Goal: Task Accomplishment & Management: Manage account settings

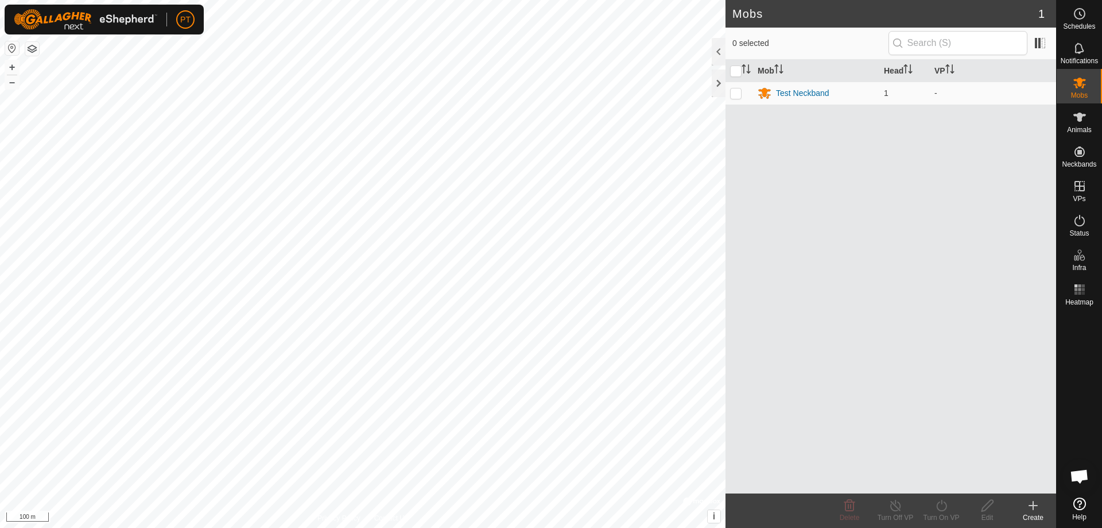
click at [1033, 506] on icon at bounding box center [1033, 505] width 0 height 8
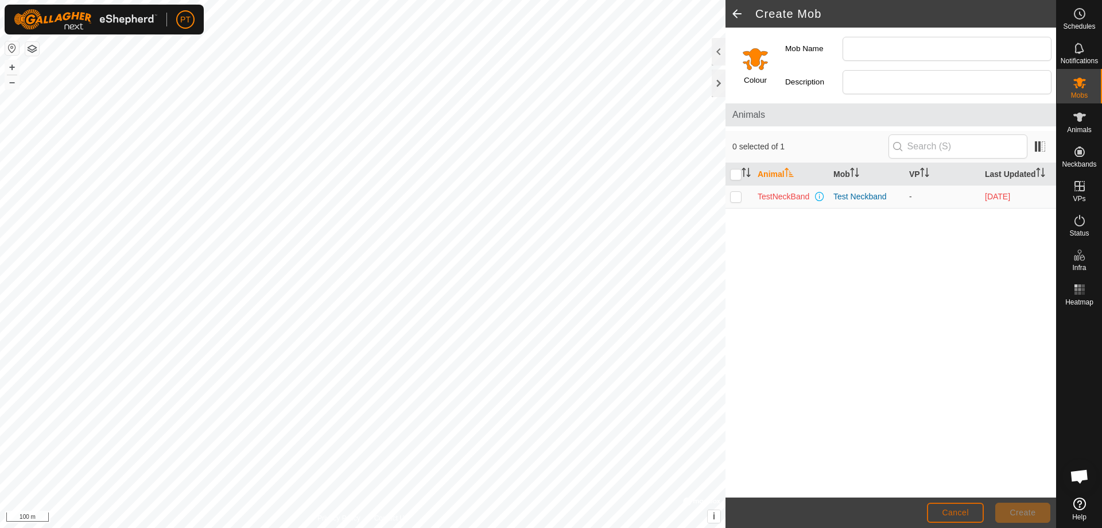
click at [956, 509] on span "Cancel" at bounding box center [955, 511] width 27 height 9
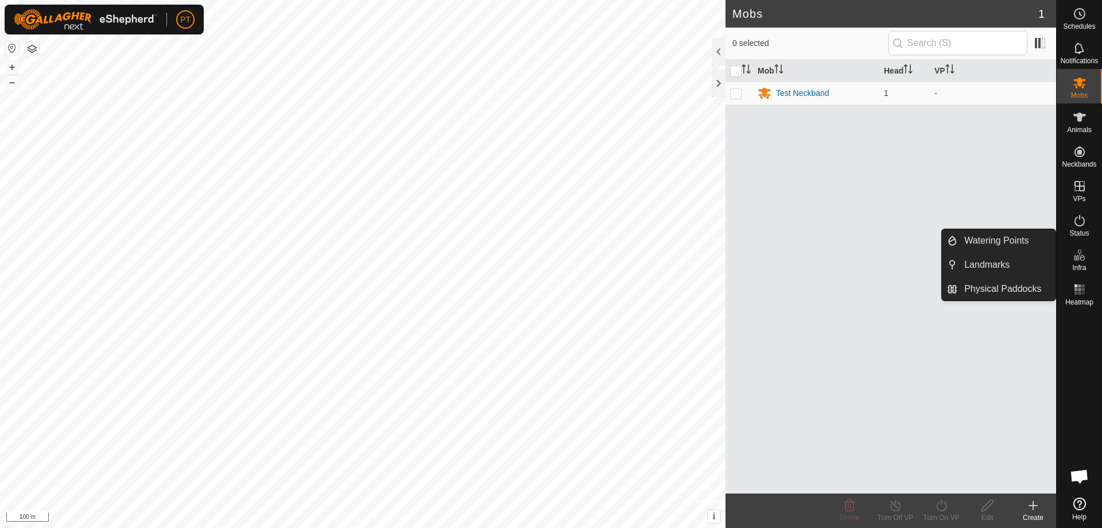
click at [1080, 255] on icon at bounding box center [1080, 255] width 14 height 14
click at [1001, 288] on link "Physical Paddocks" at bounding box center [1007, 288] width 98 height 23
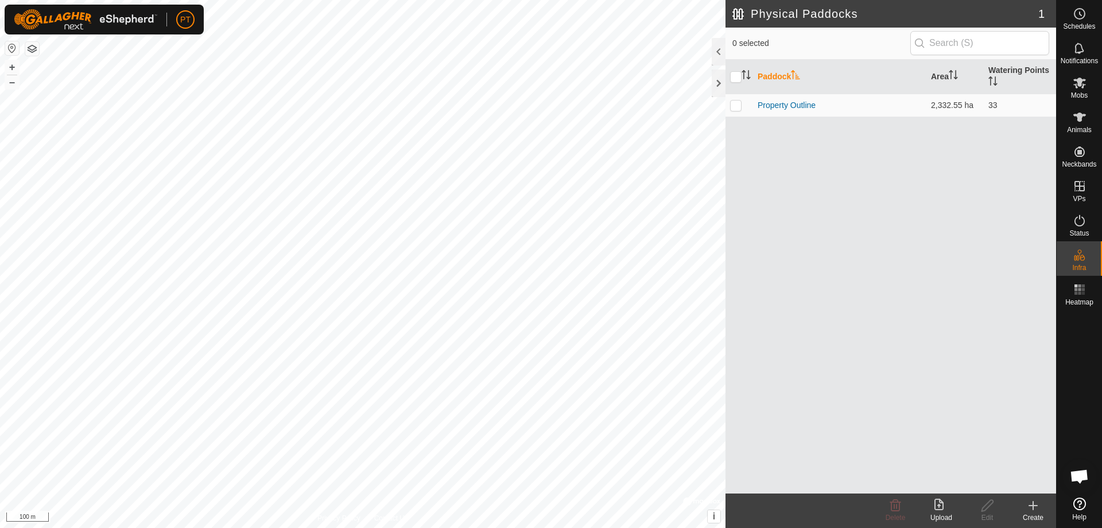
click at [1033, 508] on icon at bounding box center [1033, 505] width 0 height 8
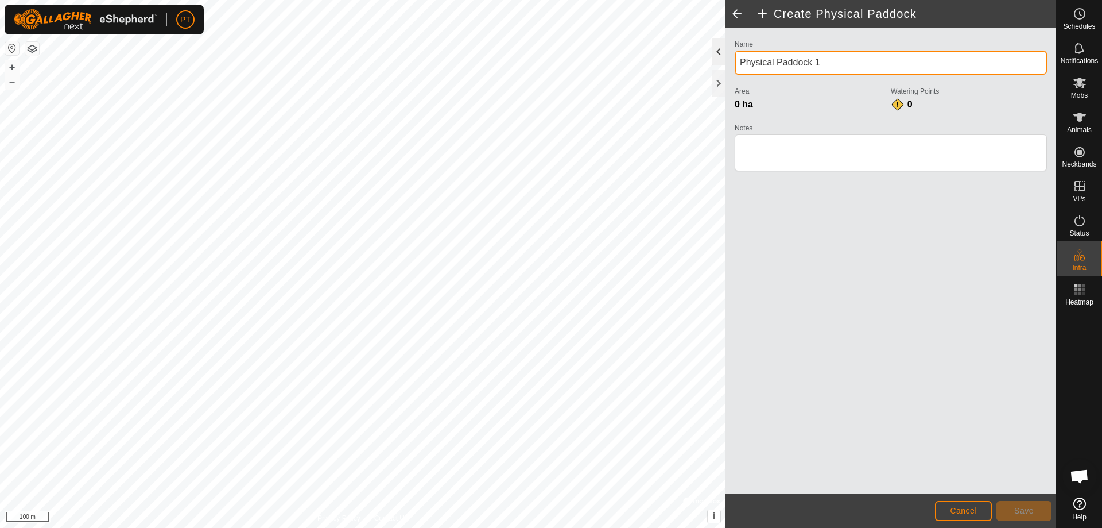
click at [686, 56] on div "Create Physical Paddock Name Physical Paddock 1 Area 0 ha Watering Points 0 Not…" at bounding box center [528, 264] width 1056 height 528
click at [831, 63] on input "Physical Paddock 1" at bounding box center [891, 63] width 312 height 24
click at [830, 63] on input "Physical Paddock 1" at bounding box center [891, 63] width 312 height 24
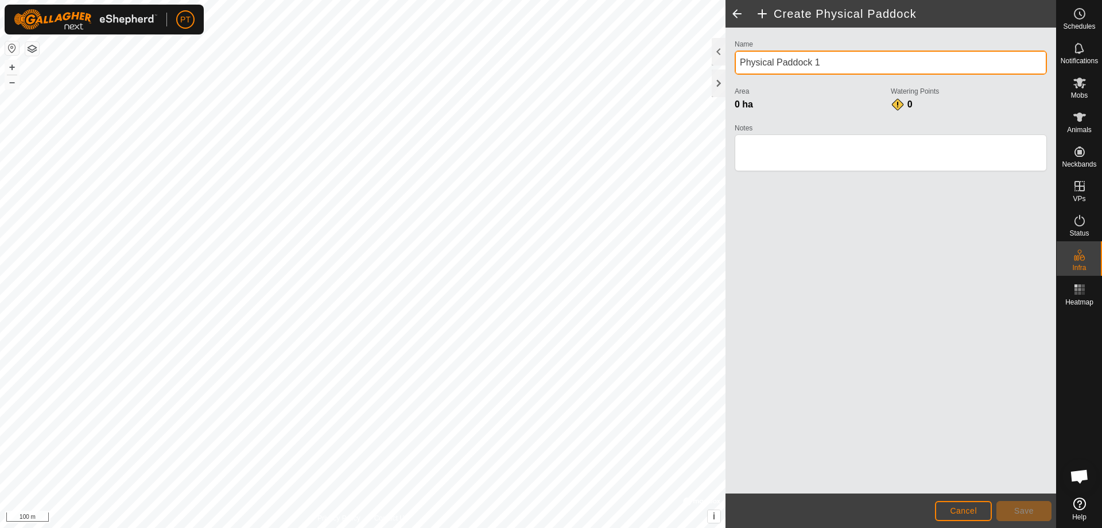
click at [830, 60] on input "Physical Paddock 1" at bounding box center [891, 63] width 312 height 24
type input "Back Paddock"
click at [357, 527] on html "PT Schedules Notifications Mobs Animals Neckbands VPs Status Infra Heatmap Help…" at bounding box center [551, 264] width 1102 height 528
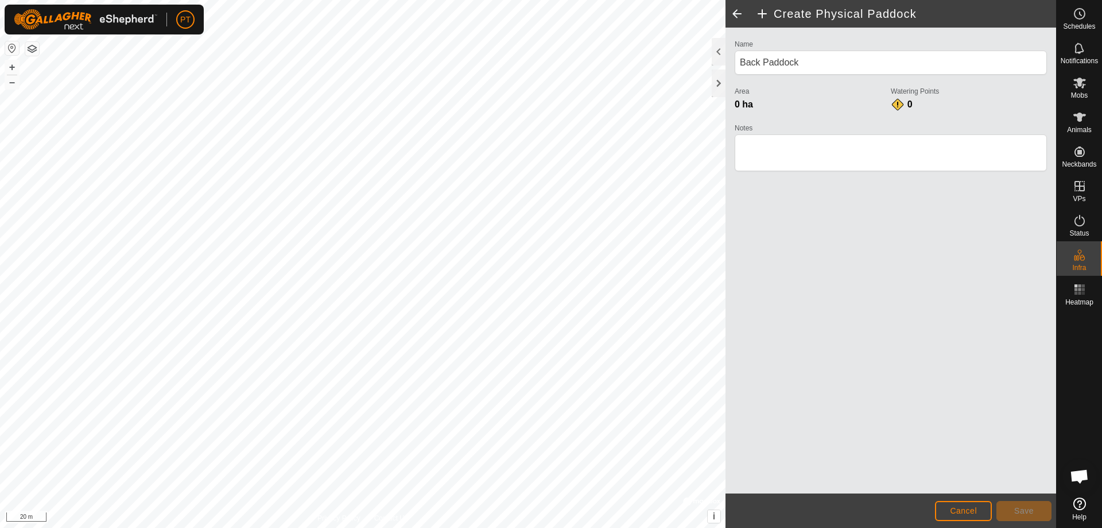
click at [239, 527] on html "PT Schedules Notifications Mobs Animals Neckbands VPs Status Infra Heatmap Help…" at bounding box center [551, 264] width 1102 height 528
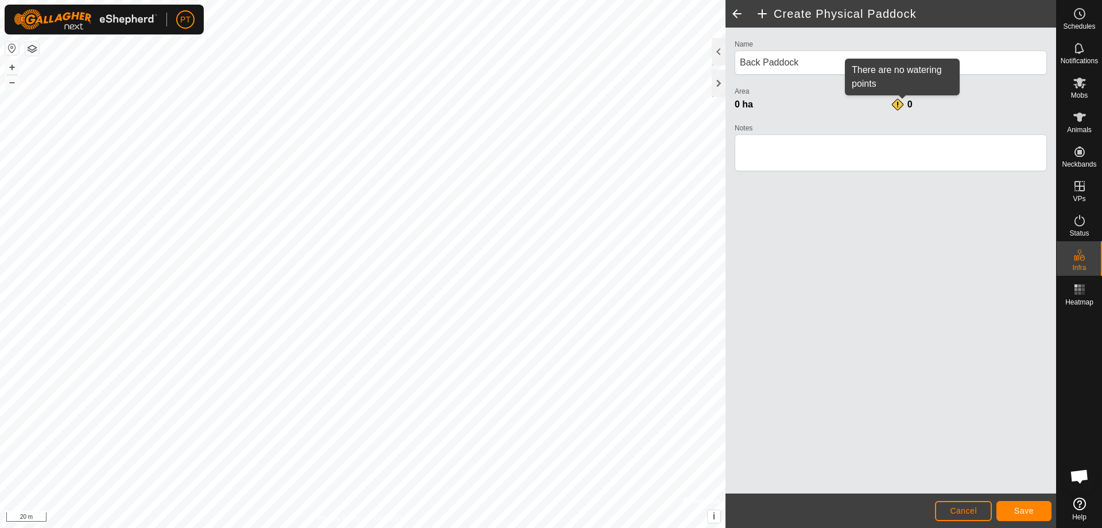
click at [896, 105] on div "0" at bounding box center [902, 105] width 23 height 14
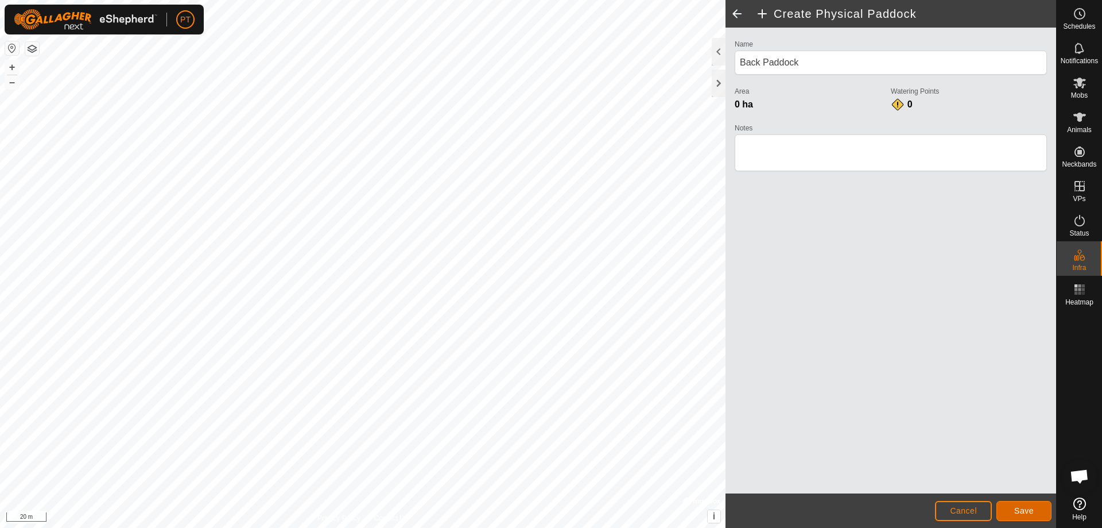
click at [1025, 509] on span "Save" at bounding box center [1024, 510] width 20 height 9
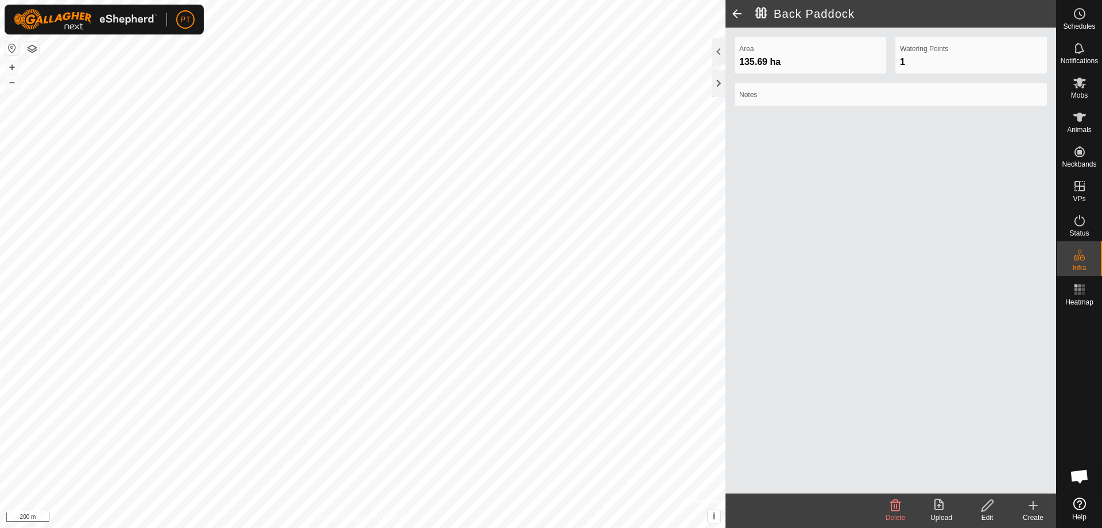
click at [1033, 501] on icon at bounding box center [1033, 505] width 0 height 8
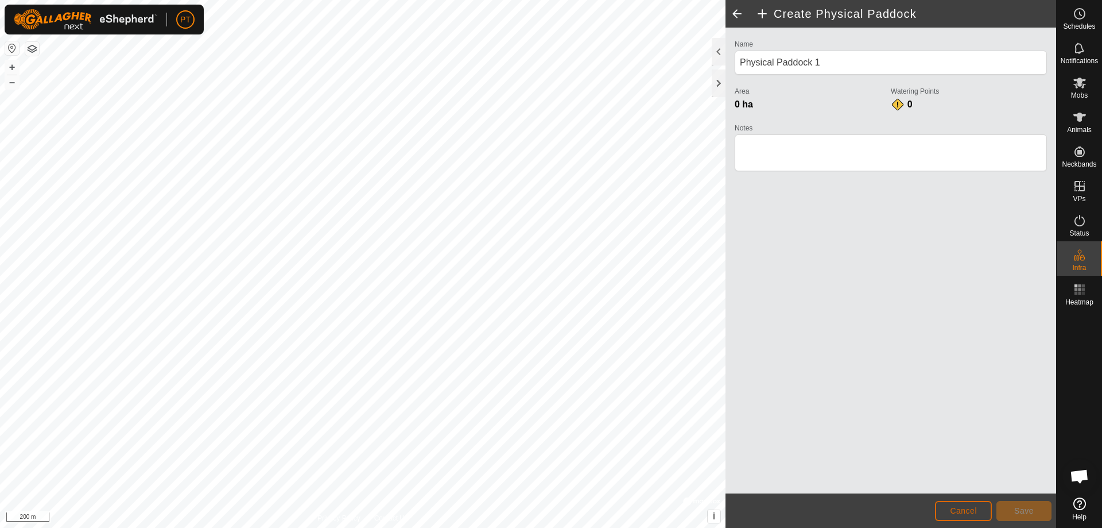
click at [962, 506] on span "Cancel" at bounding box center [963, 510] width 27 height 9
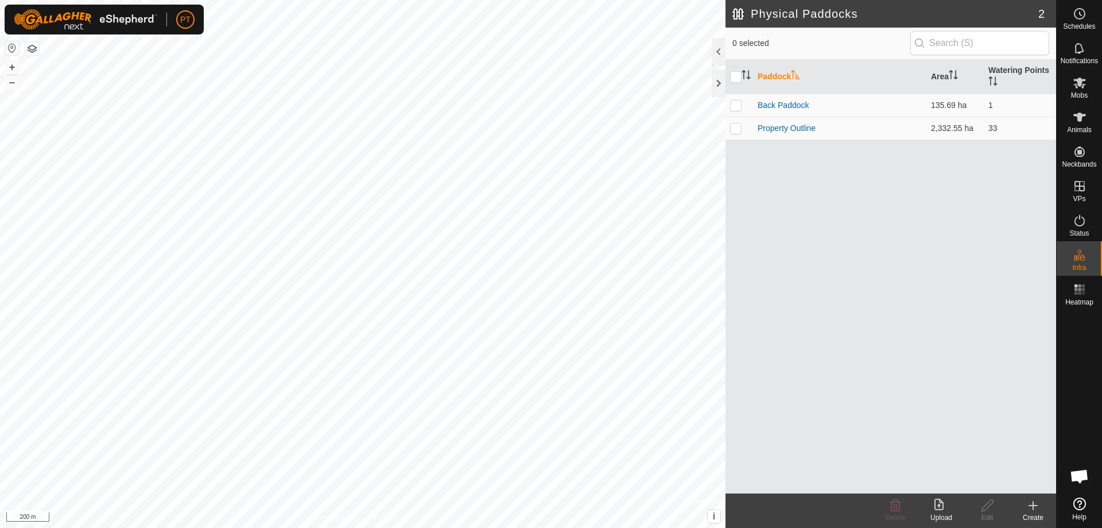
click at [1033, 503] on icon at bounding box center [1033, 505] width 0 height 8
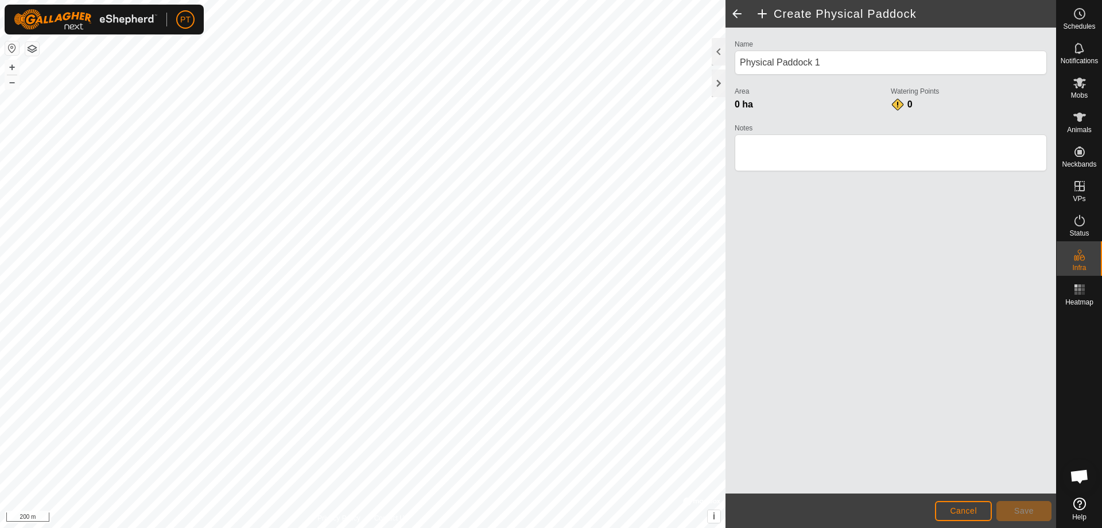
click at [762, 12] on h2 "Create Physical Paddock" at bounding box center [905, 14] width 301 height 14
click at [764, 13] on h2 "Create Physical Paddock" at bounding box center [905, 14] width 301 height 14
click at [738, 13] on span at bounding box center [737, 14] width 23 height 28
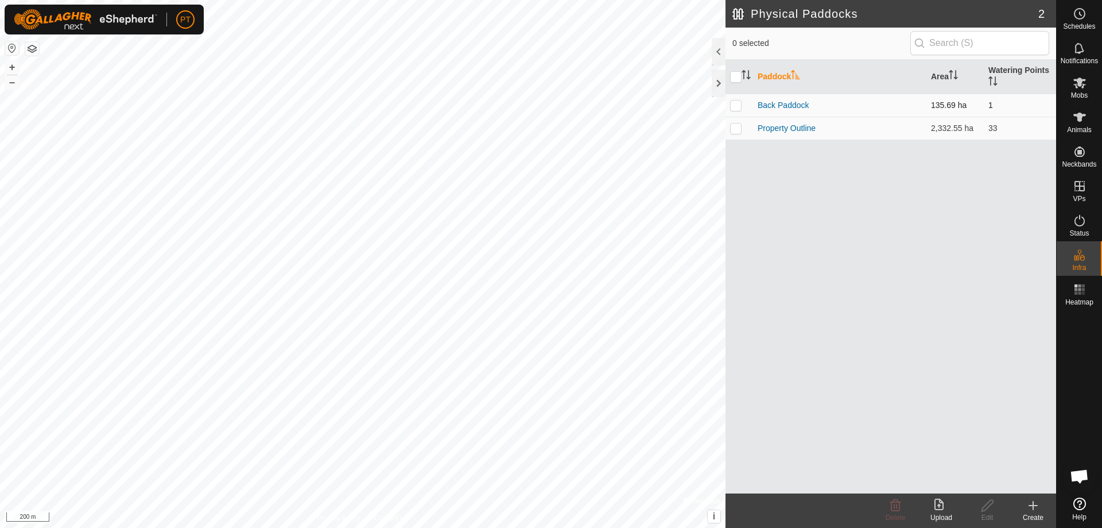
click at [991, 104] on td "1" at bounding box center [1020, 105] width 72 height 23
click at [989, 106] on td "1" at bounding box center [1020, 105] width 72 height 23
click at [990, 106] on td "1" at bounding box center [1020, 105] width 72 height 23
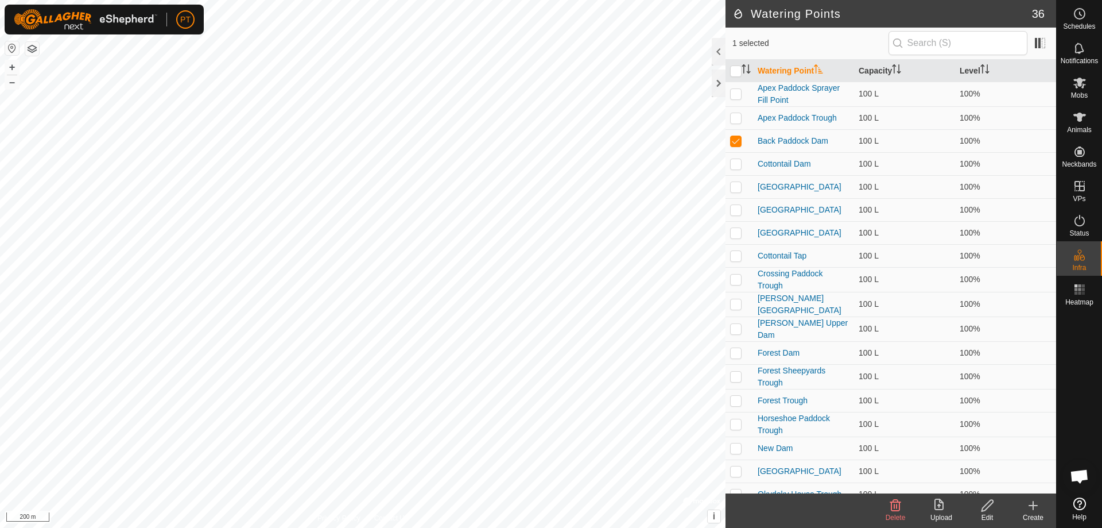
click at [988, 505] on icon at bounding box center [988, 505] width 14 height 14
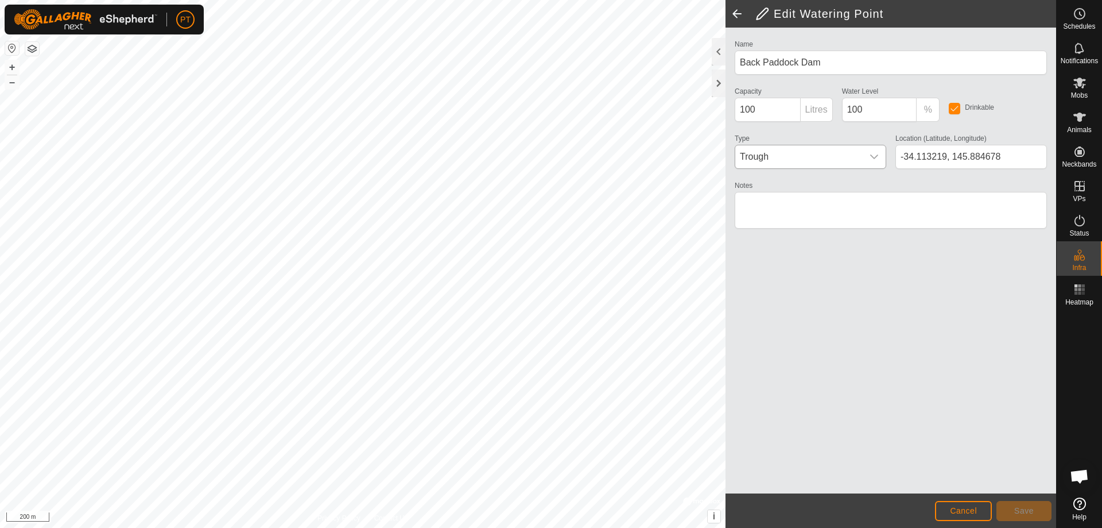
click at [873, 154] on icon "dropdown trigger" at bounding box center [874, 156] width 9 height 9
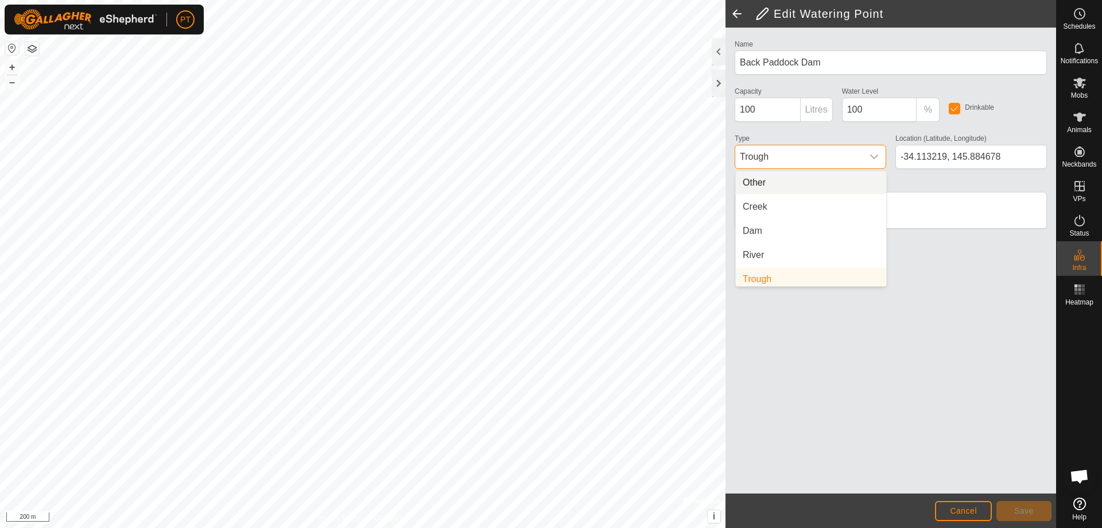
scroll to position [5, 0]
click at [751, 226] on li "Dam" at bounding box center [811, 226] width 150 height 23
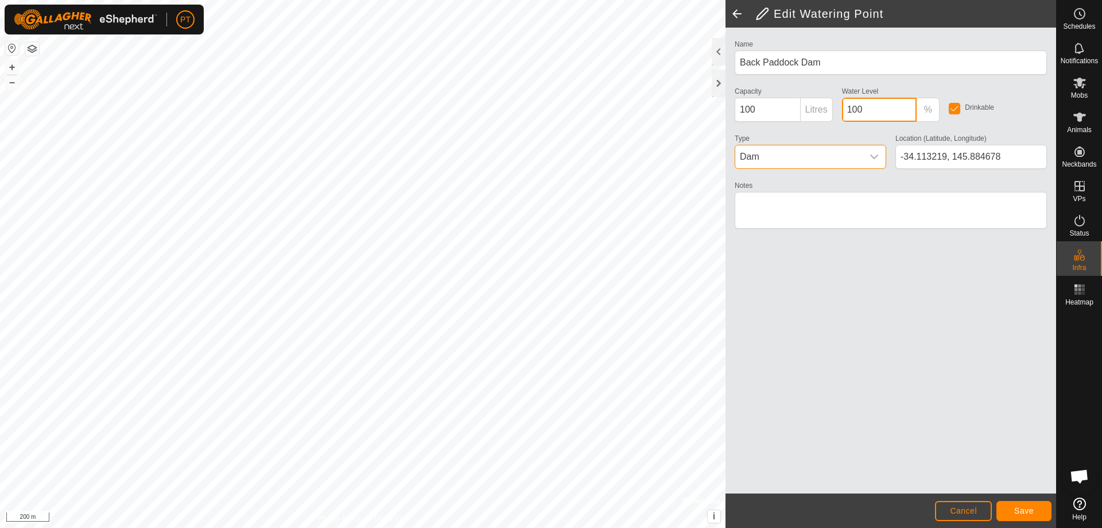
click at [903, 112] on input "100" at bounding box center [879, 110] width 75 height 24
drag, startPoint x: 903, startPoint y: 112, endPoint x: 820, endPoint y: 122, distance: 83.8
click at [820, 121] on div "Name Back Paddock Dam Capacity 100 Litres Water Level 100 % Drinkable Type Dam …" at bounding box center [890, 139] width 321 height 205
type input "0"
click at [929, 111] on span at bounding box center [928, 110] width 14 height 14
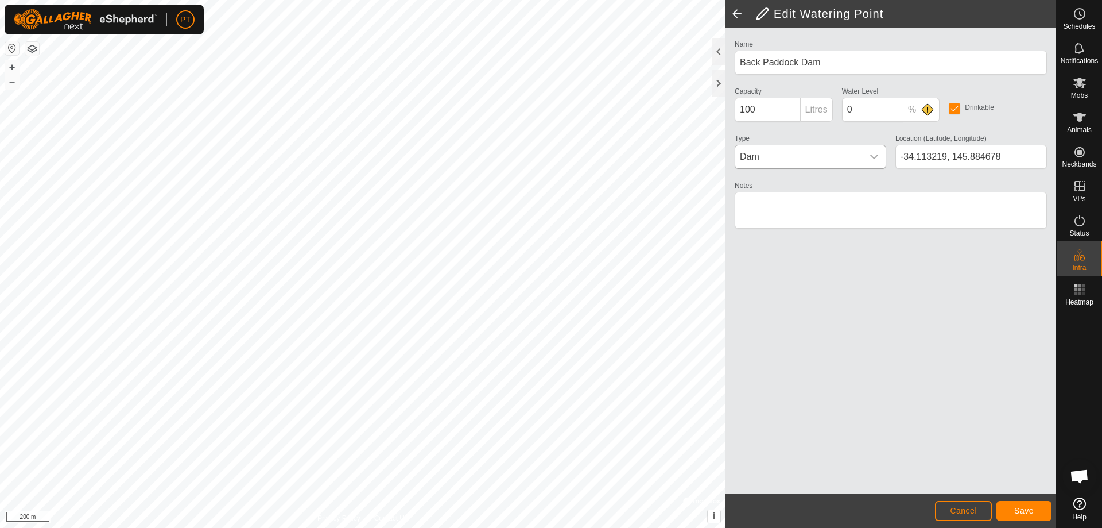
click at [856, 354] on div "Name Back Paddock Dam Capacity 100 Litres Water Level 0 % Drinkable Type Dam Lo…" at bounding box center [891, 261] width 331 height 466
click at [1021, 509] on span "Save" at bounding box center [1024, 510] width 20 height 9
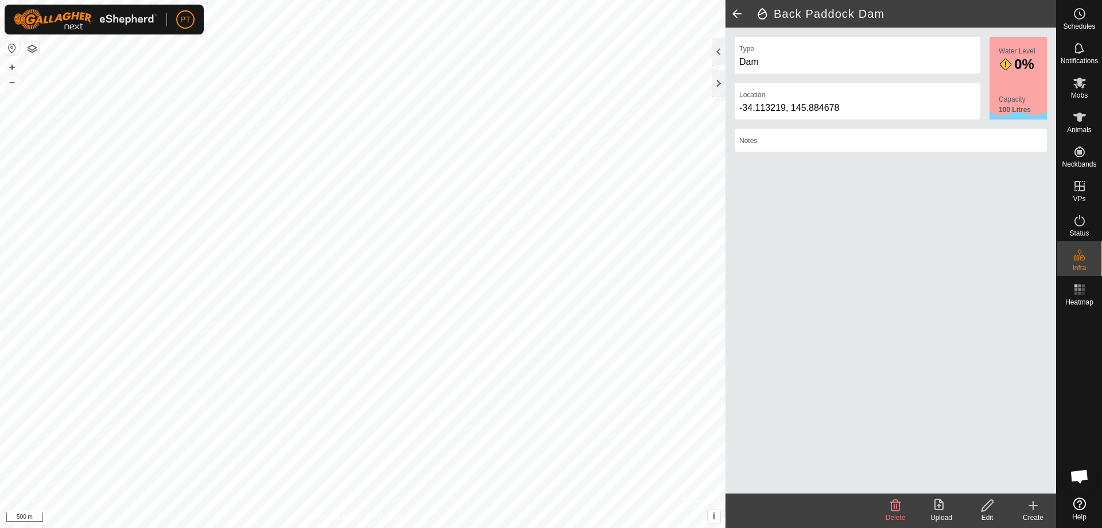
click at [986, 504] on icon at bounding box center [987, 504] width 11 height 11
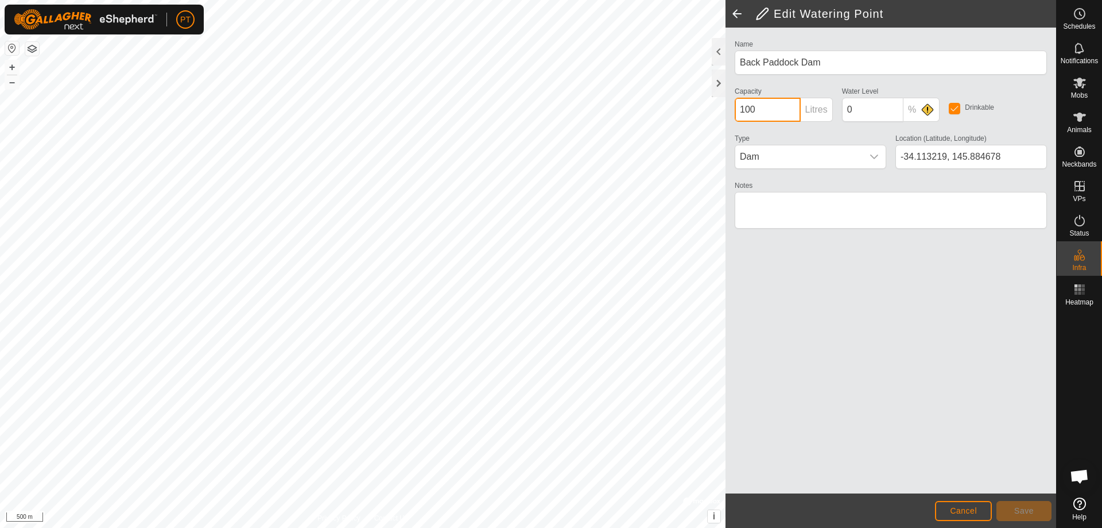
click at [767, 111] on input "100" at bounding box center [768, 110] width 66 height 24
type input "100000"
click at [761, 197] on textarea "Notes" at bounding box center [891, 210] width 312 height 37
type textarea "Usually dry"
click at [770, 108] on input "100000" at bounding box center [768, 110] width 66 height 24
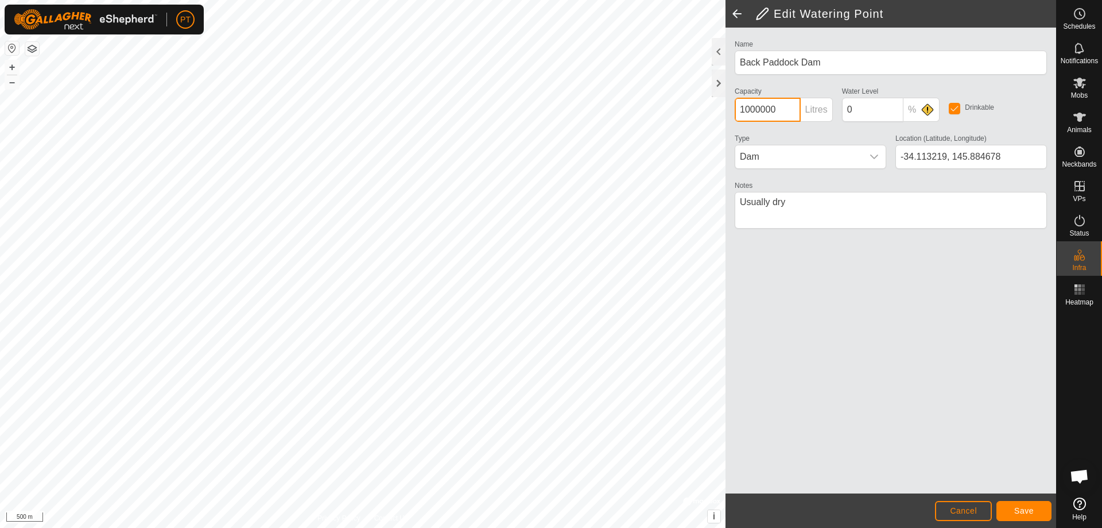
type input "1000000"
click at [1016, 510] on span "Save" at bounding box center [1024, 510] width 20 height 9
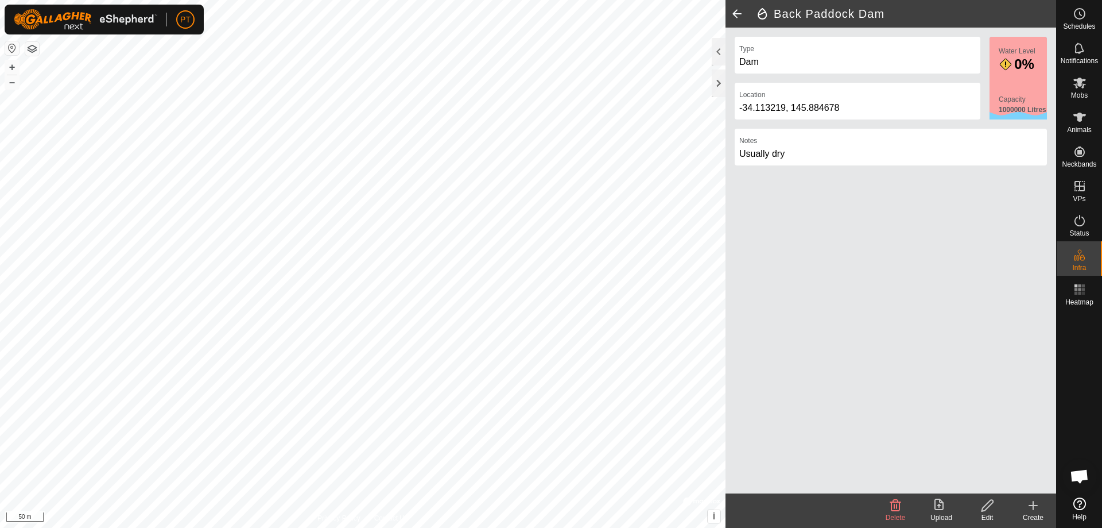
click at [1031, 504] on icon at bounding box center [1033, 505] width 14 height 14
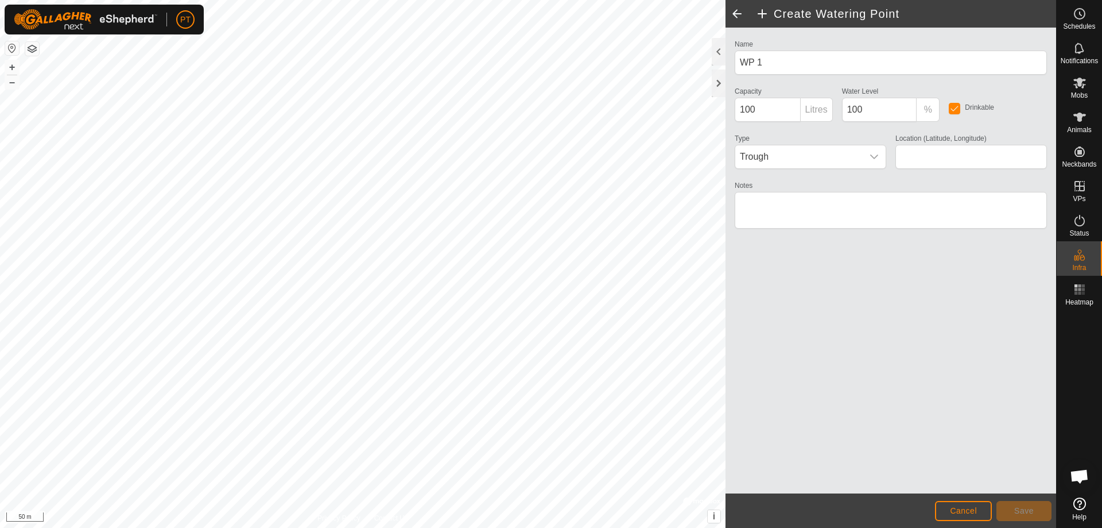
click at [738, 13] on span at bounding box center [737, 14] width 23 height 28
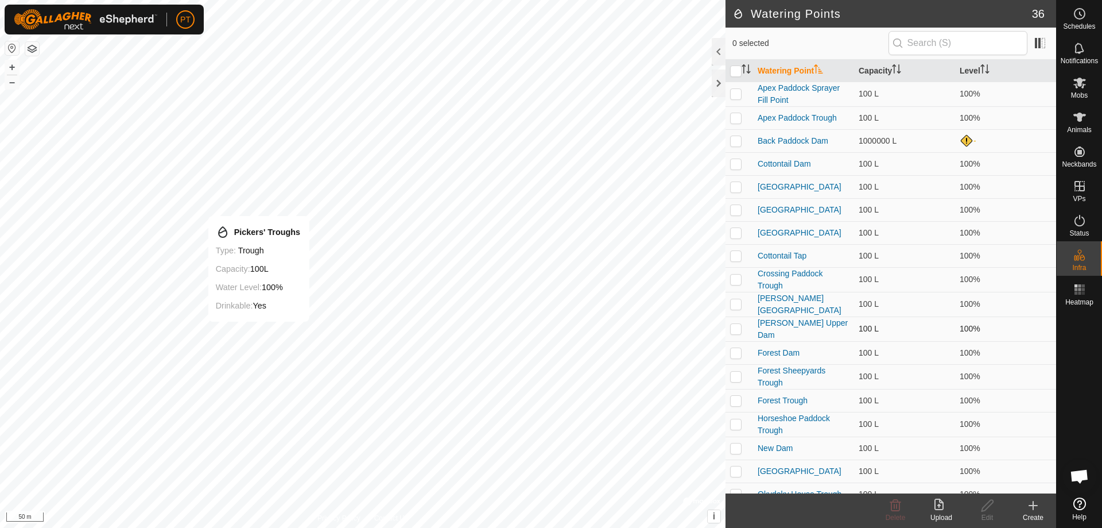
checkbox input "true"
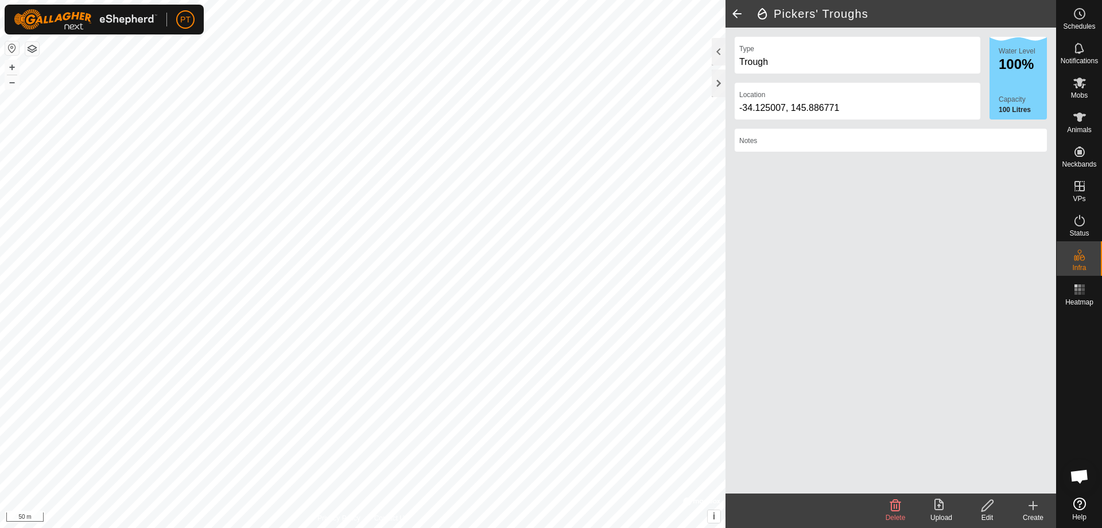
click at [987, 505] on icon at bounding box center [988, 505] width 14 height 14
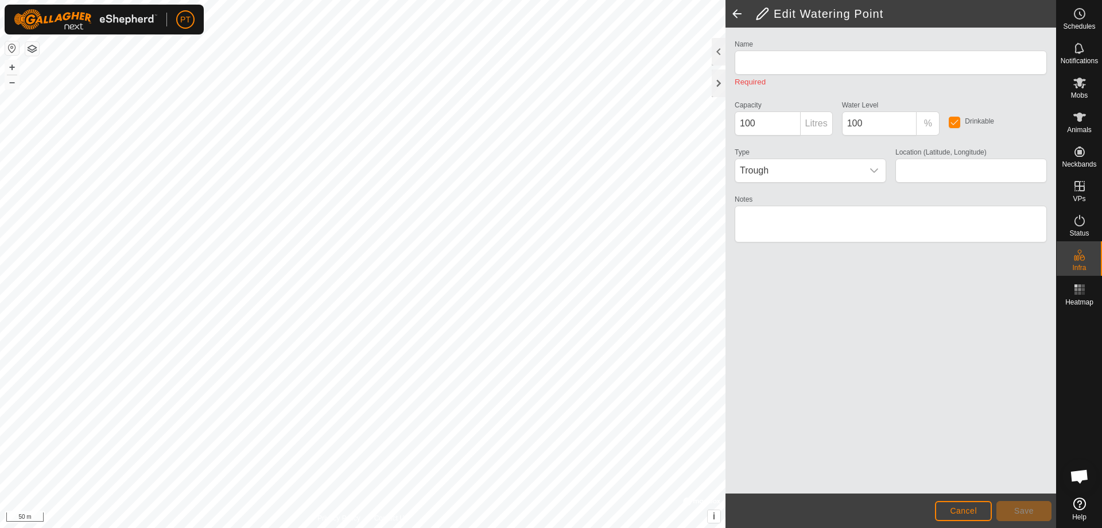
type input "Pickers' Troughs"
type input "-34.125007, 145.886771"
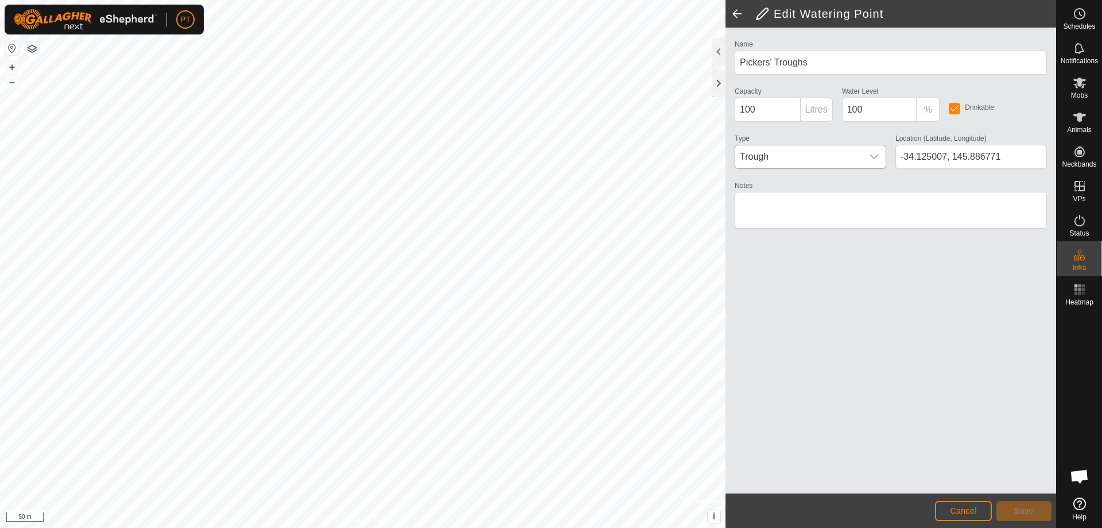
click at [874, 155] on icon "dropdown trigger" at bounding box center [874, 156] width 9 height 9
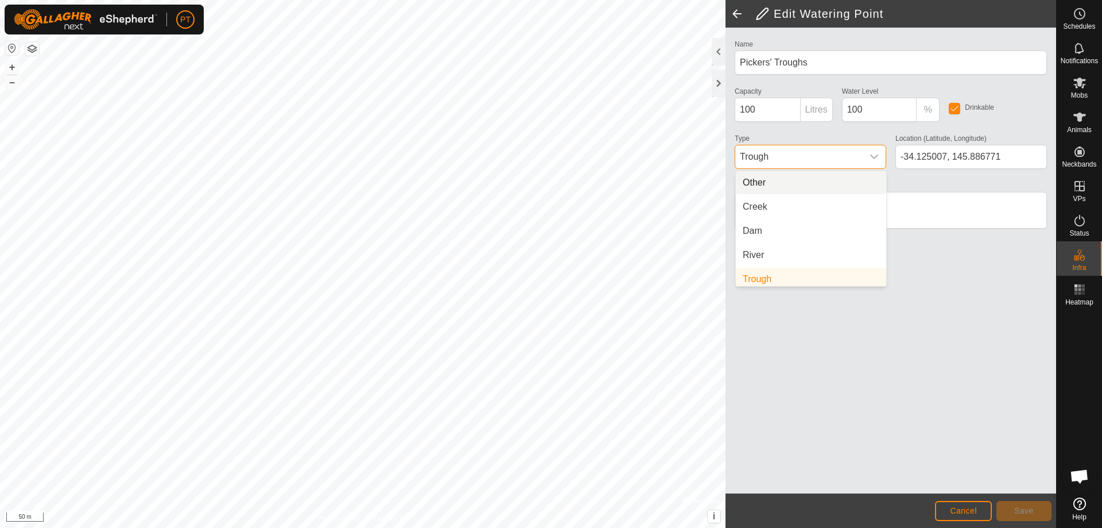
scroll to position [5, 0]
click at [869, 155] on div "dropdown trigger" at bounding box center [874, 156] width 23 height 23
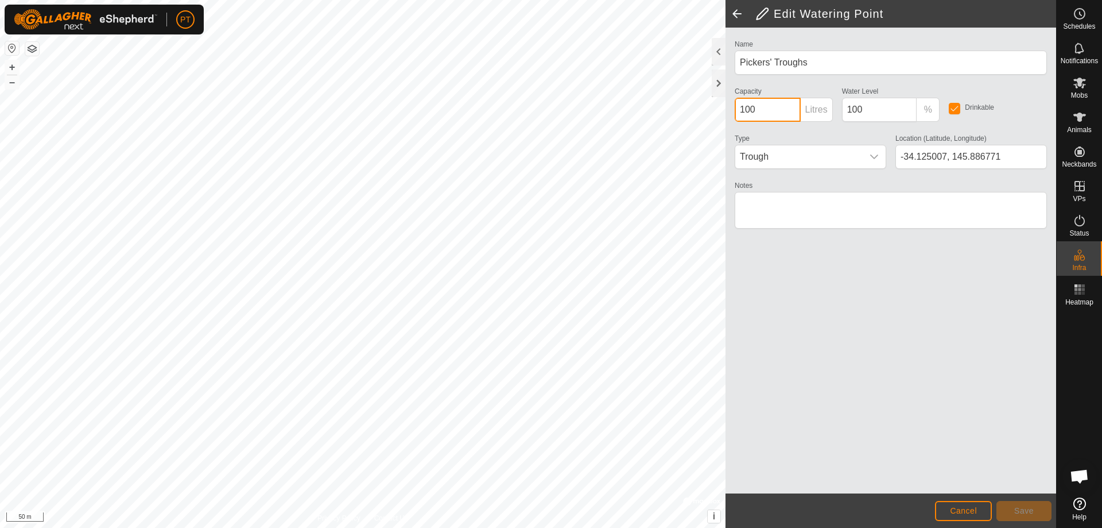
click at [739, 113] on input "100" at bounding box center [768, 110] width 66 height 24
type input "500"
click at [1031, 512] on span "Save" at bounding box center [1024, 510] width 20 height 9
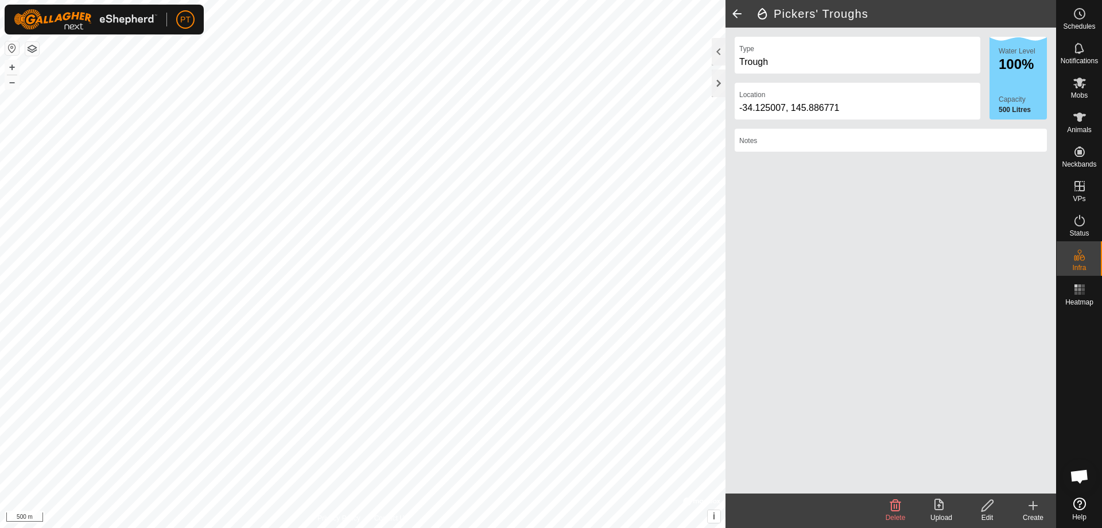
click at [736, 13] on span at bounding box center [737, 14] width 23 height 28
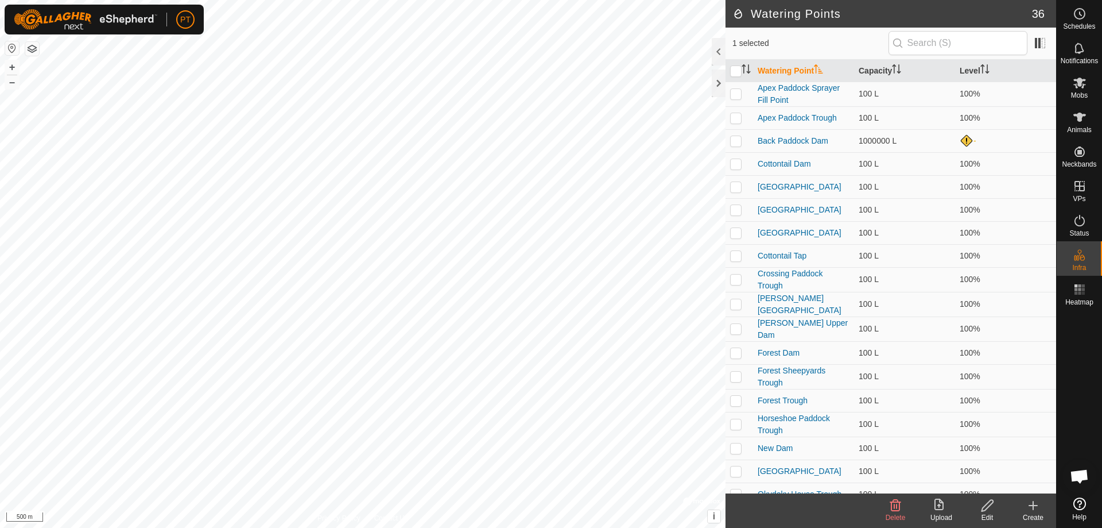
click at [737, 9] on h2 "Watering Points" at bounding box center [883, 14] width 300 height 14
click at [1044, 41] on span at bounding box center [1040, 43] width 18 height 18
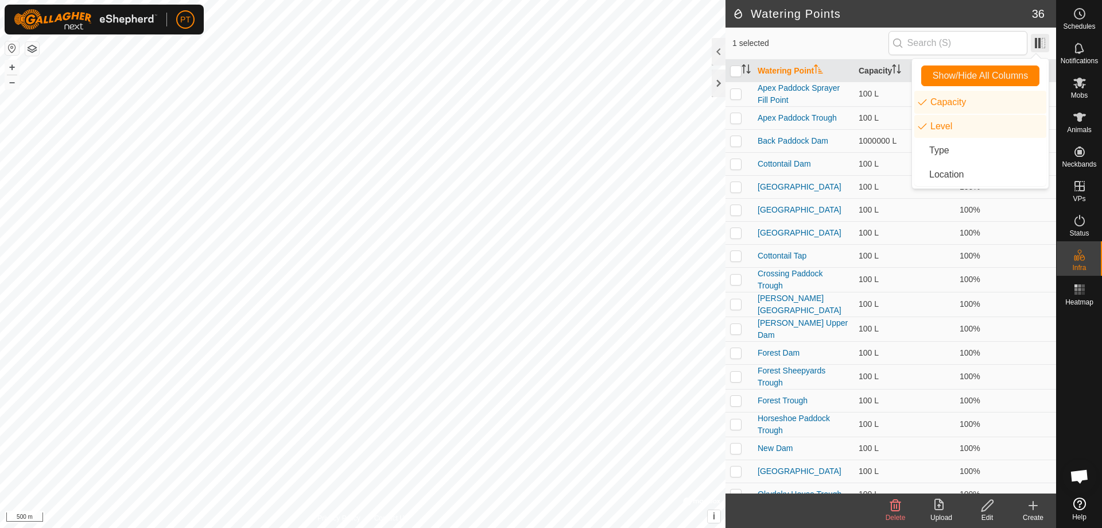
click at [1044, 41] on span at bounding box center [1040, 43] width 18 height 18
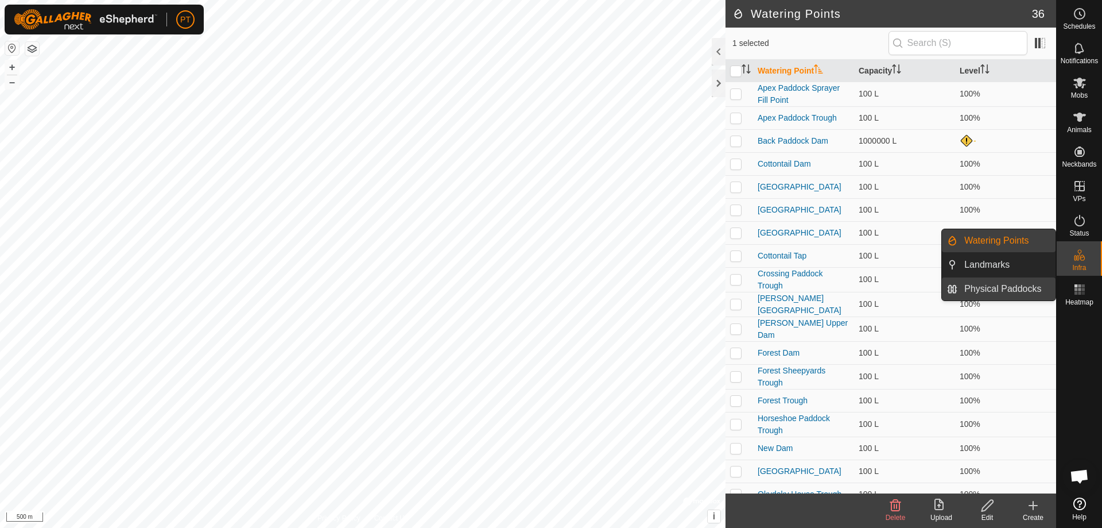
click at [991, 288] on link "Physical Paddocks" at bounding box center [1007, 288] width 98 height 23
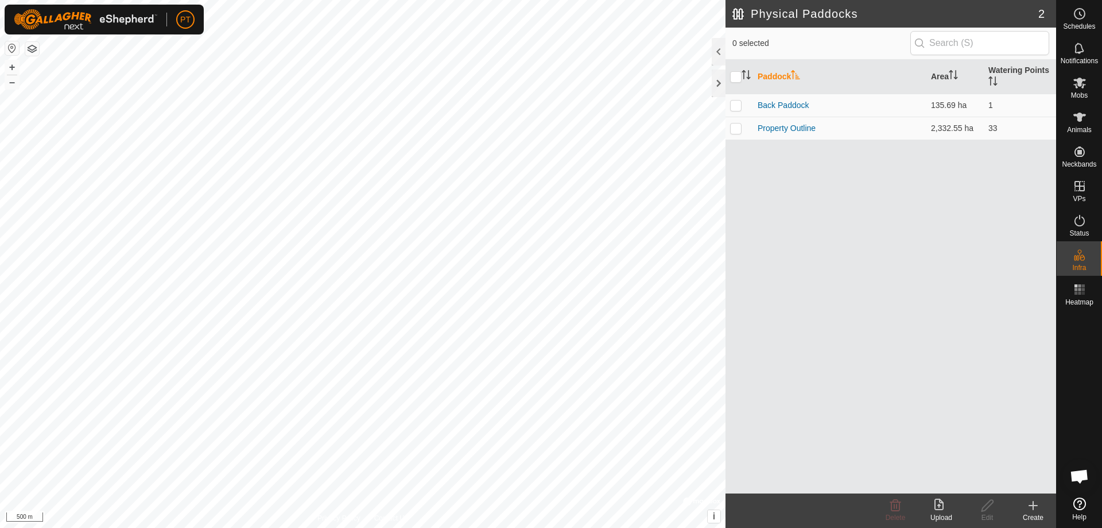
click at [1033, 502] on icon at bounding box center [1033, 505] width 0 height 8
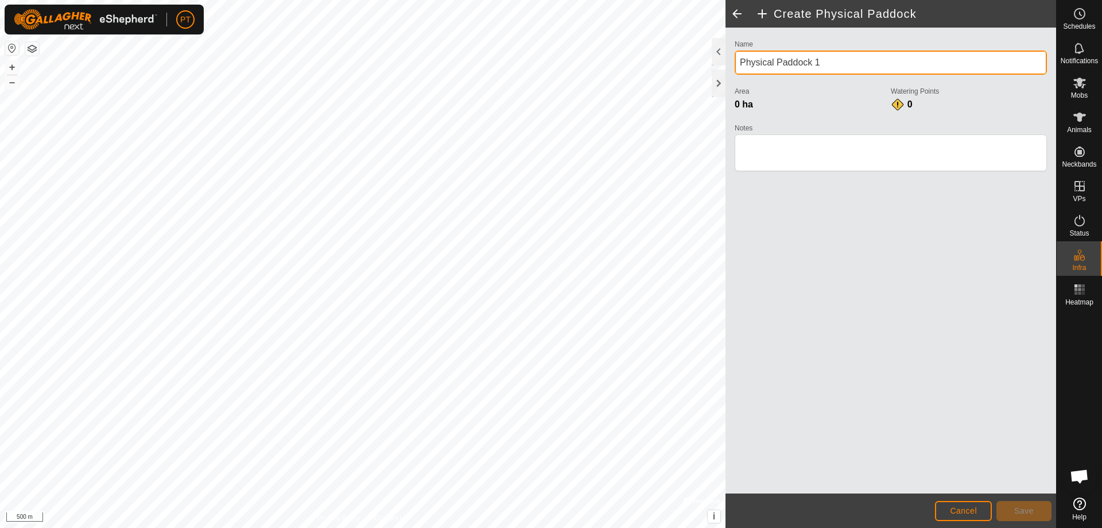
click at [828, 60] on input "Physical Paddock 1" at bounding box center [891, 63] width 312 height 24
click at [700, 56] on div "Create Physical Paddock Name Physical Paddock 1 Area 0 ha Watering Points 0 Not…" at bounding box center [528, 264] width 1056 height 528
type input "[PERSON_NAME] Corner"
drag, startPoint x: 828, startPoint y: 60, endPoint x: 334, endPoint y: 550, distance: 696.2
click at [334, 527] on html "PT Schedules Notifications Mobs Animals Neckbands VPs Status Infra Heatmap Help…" at bounding box center [551, 264] width 1102 height 528
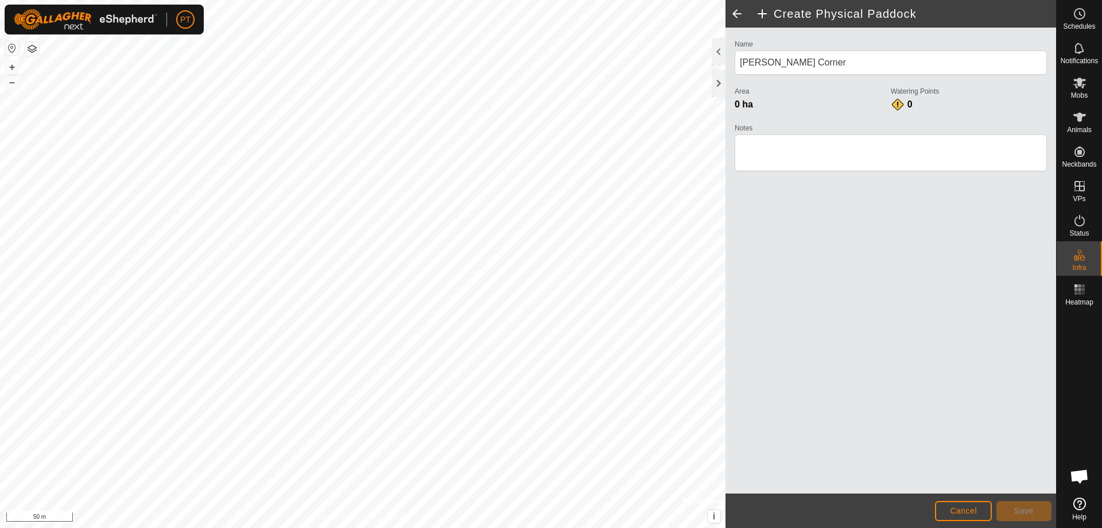
click at [445, 527] on html "PT Schedules Notifications Mobs Animals Neckbands VPs Status Infra Heatmap Help…" at bounding box center [551, 264] width 1102 height 528
click at [301, 0] on html "PT Schedules Notifications Mobs Animals Neckbands VPs Status Infra Heatmap Help…" at bounding box center [551, 264] width 1102 height 528
click at [1022, 509] on span "Save" at bounding box center [1024, 510] width 20 height 9
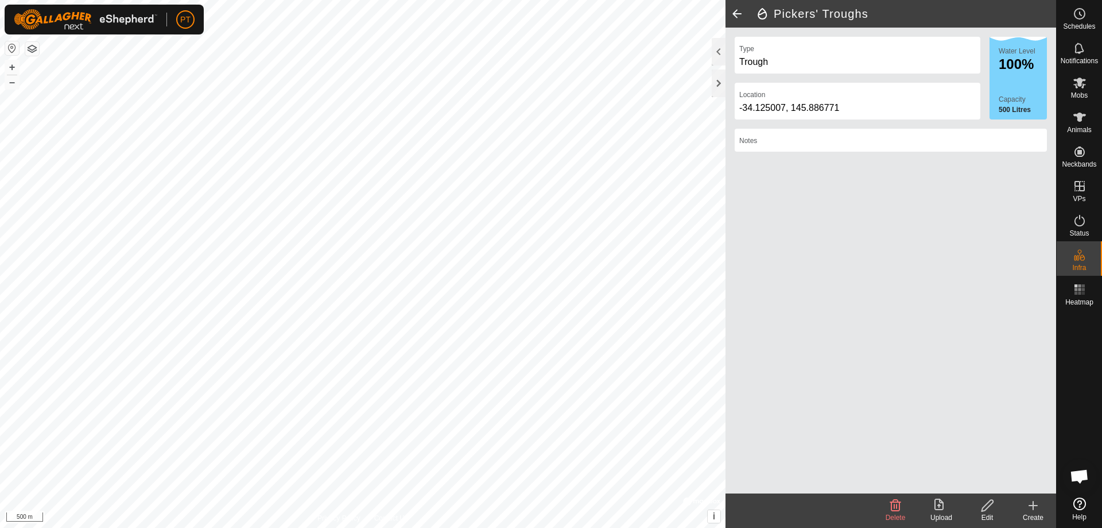
click at [987, 505] on icon at bounding box center [988, 505] width 14 height 14
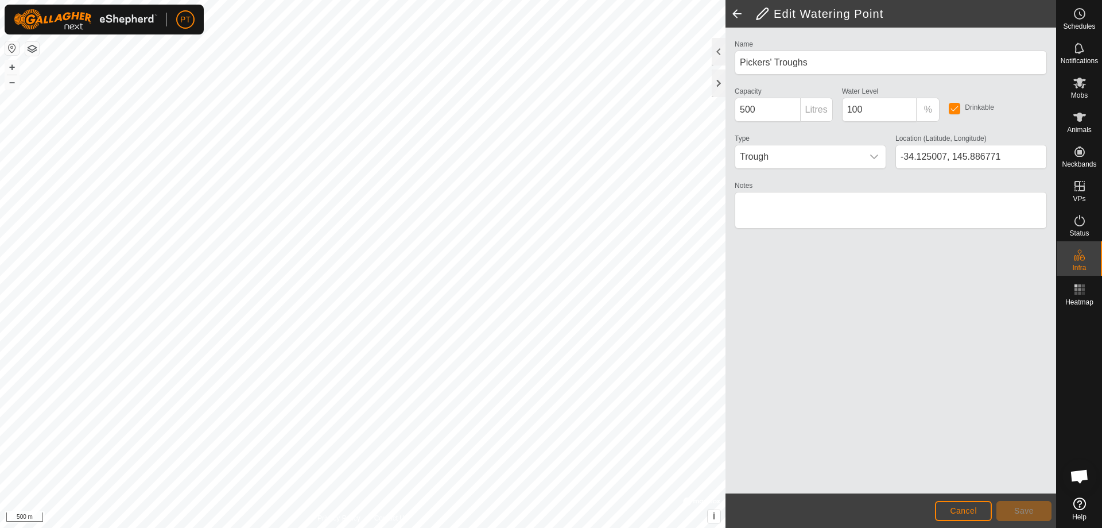
click at [734, 13] on span at bounding box center [737, 14] width 23 height 28
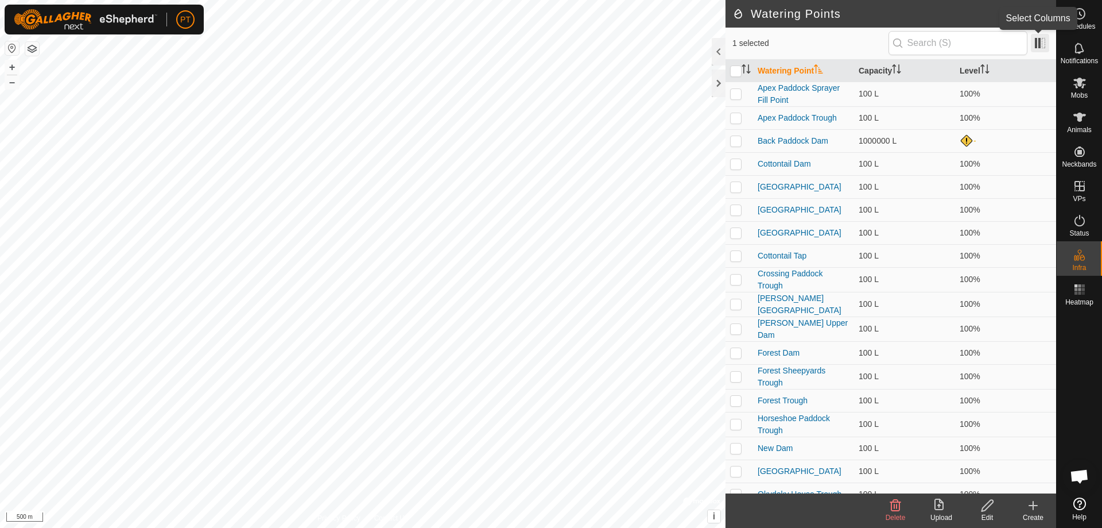
click at [1044, 40] on span at bounding box center [1040, 43] width 18 height 18
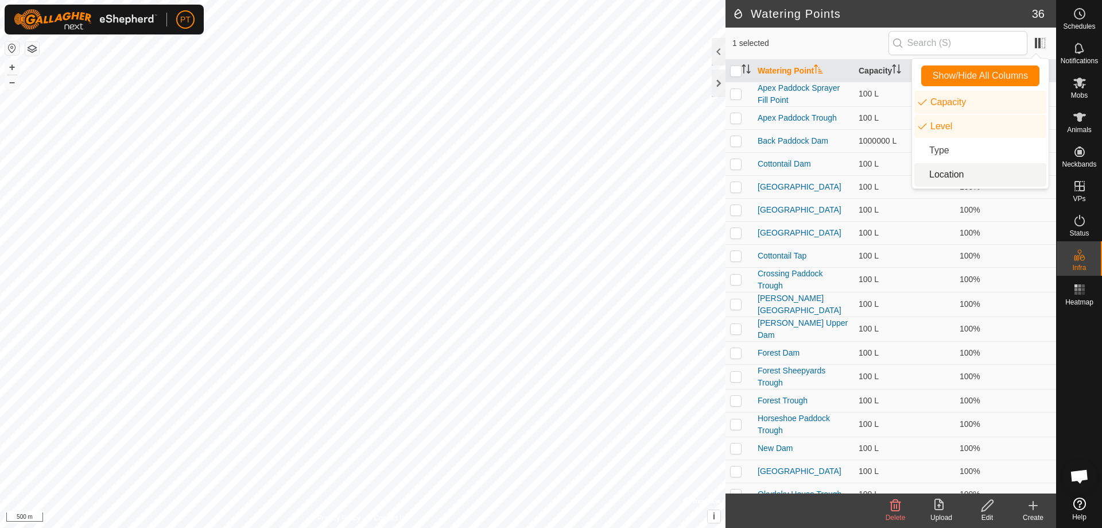
click at [943, 175] on li "Location" at bounding box center [981, 174] width 132 height 23
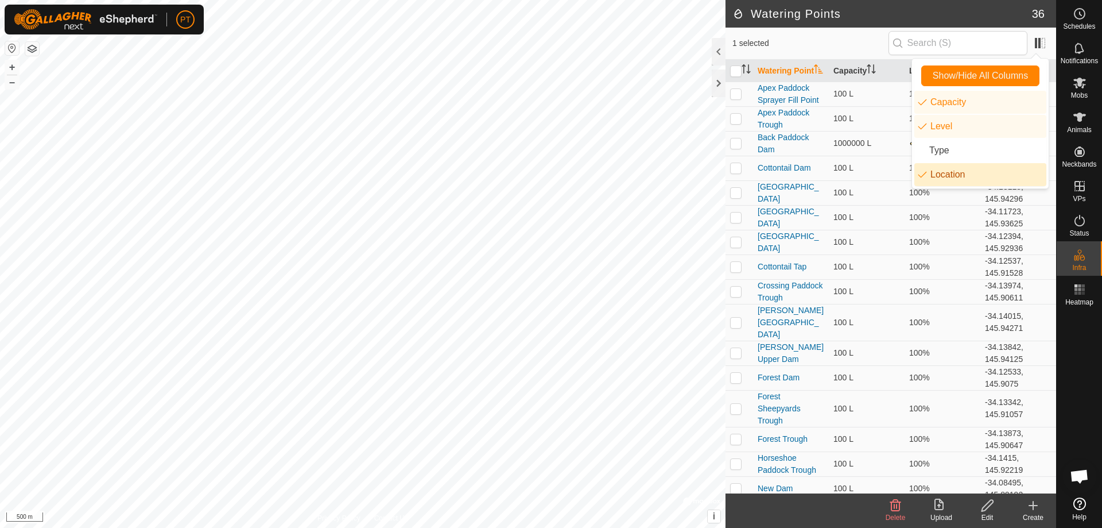
click at [922, 175] on li "Location" at bounding box center [981, 174] width 132 height 23
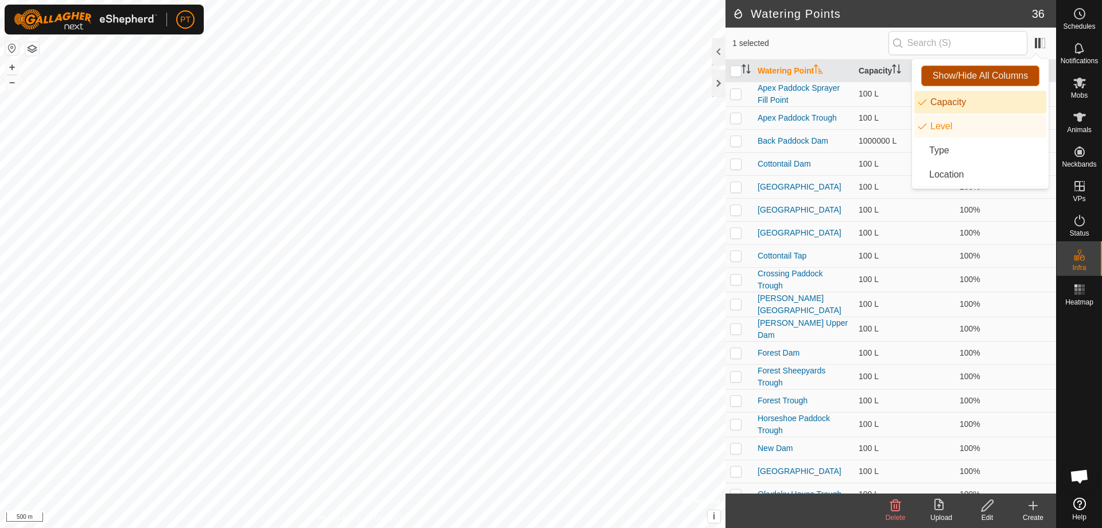
click at [975, 74] on span "Show/Hide All Columns" at bounding box center [980, 76] width 95 height 10
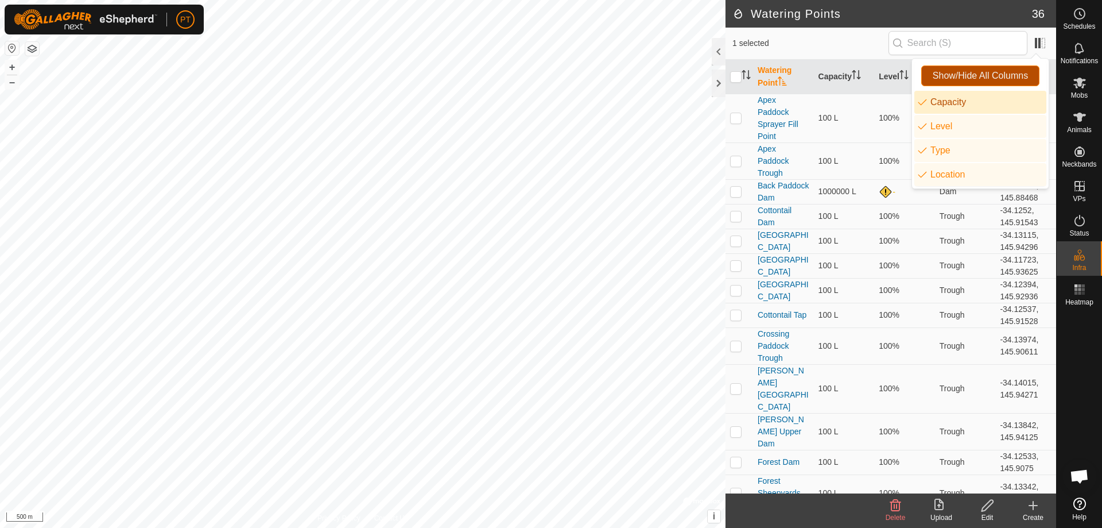
click at [1011, 75] on span "Show/Hide All Columns" at bounding box center [980, 76] width 95 height 10
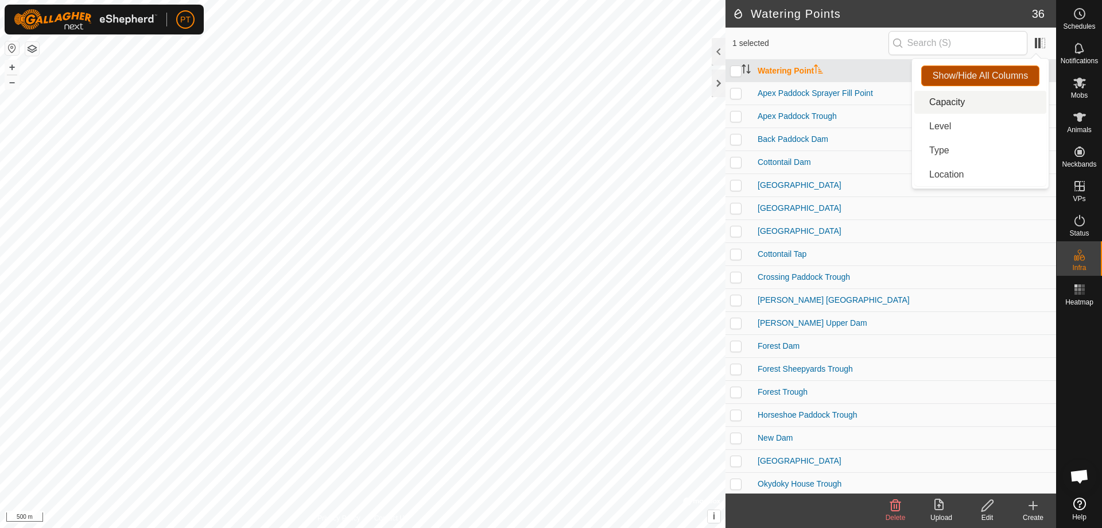
click at [1010, 73] on span "Show/Hide All Columns" at bounding box center [980, 76] width 95 height 10
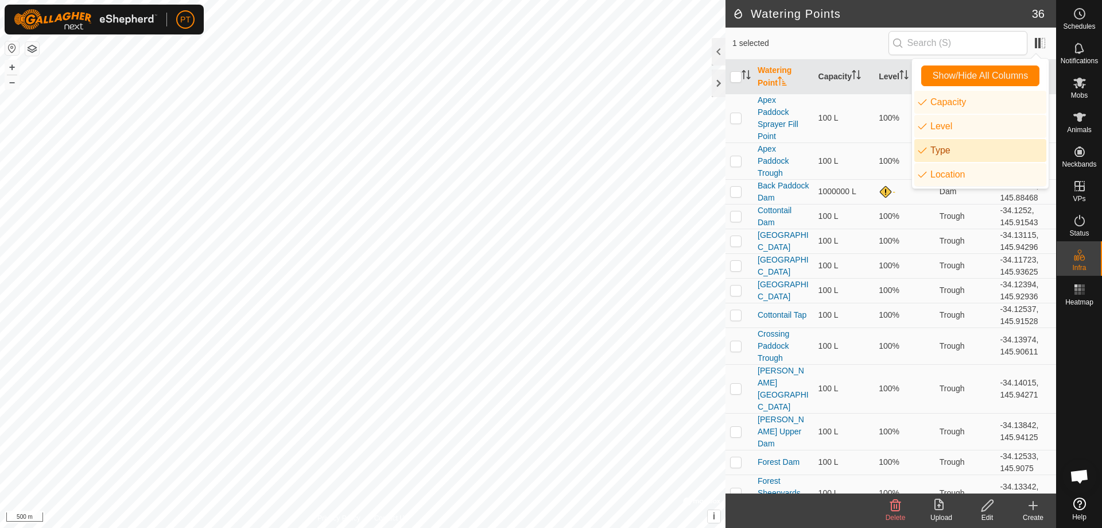
click at [923, 150] on li "Type" at bounding box center [981, 150] width 132 height 23
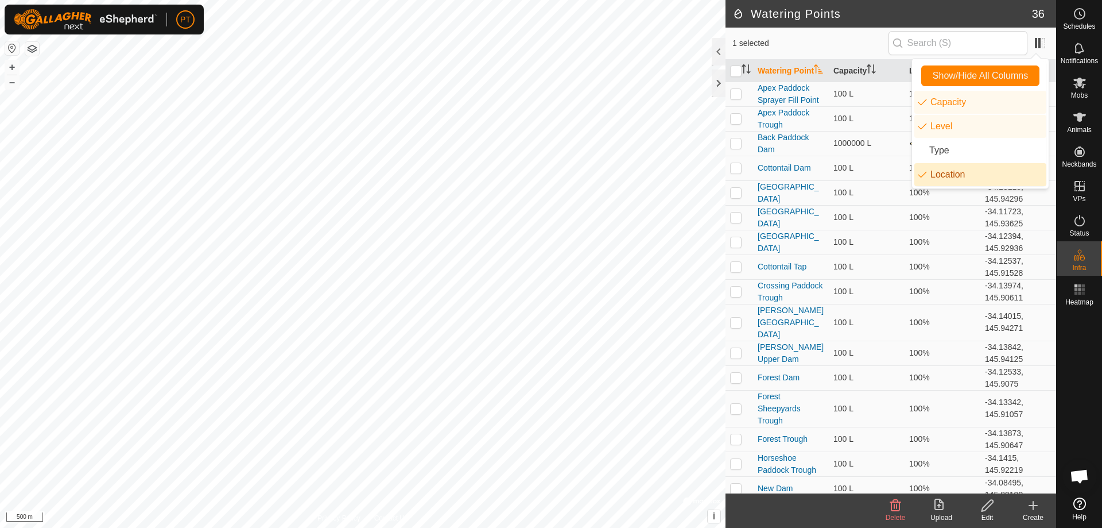
click at [923, 173] on li "Location" at bounding box center [981, 174] width 132 height 23
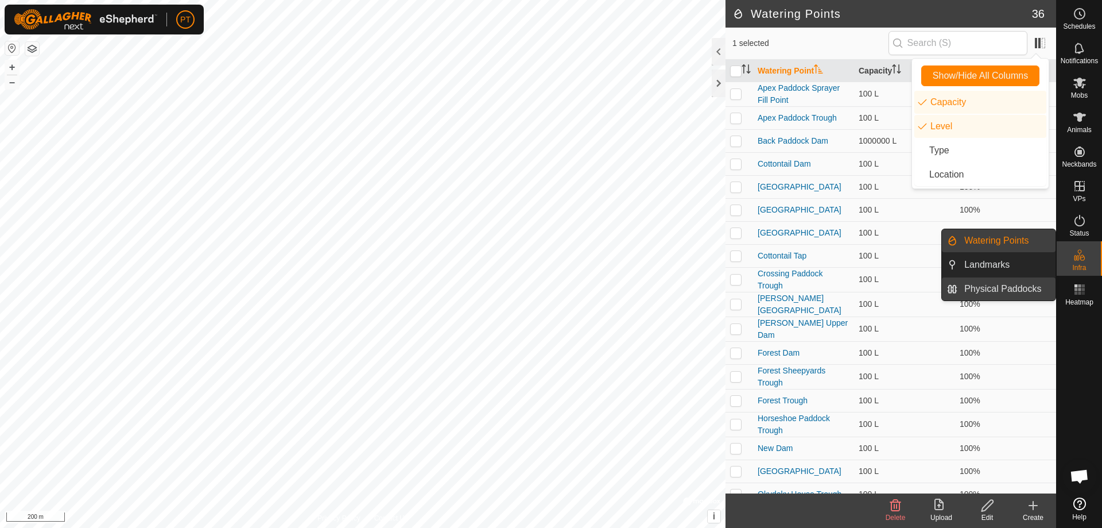
click at [981, 290] on link "Physical Paddocks" at bounding box center [1007, 288] width 98 height 23
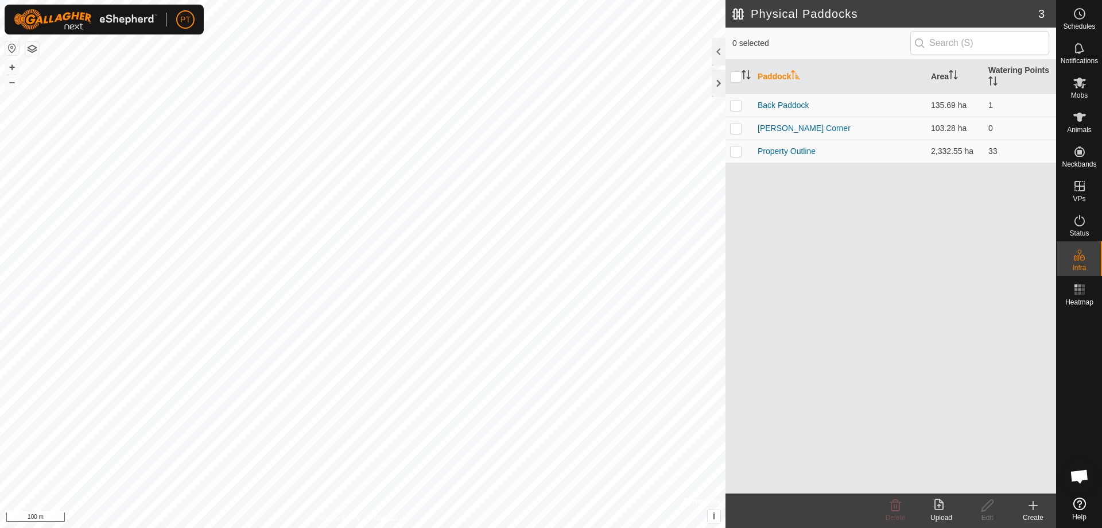
click at [850, 395] on div "Physical Paddocks 3 0 selected Paddock Area Watering Points Back Paddock 135.69…" at bounding box center [528, 264] width 1056 height 528
click at [769, 474] on div "Physical Paddocks 3 0 selected Paddock Area Watering Points Back Paddock 135.69…" at bounding box center [528, 264] width 1056 height 528
click at [1030, 503] on icon at bounding box center [1033, 505] width 14 height 14
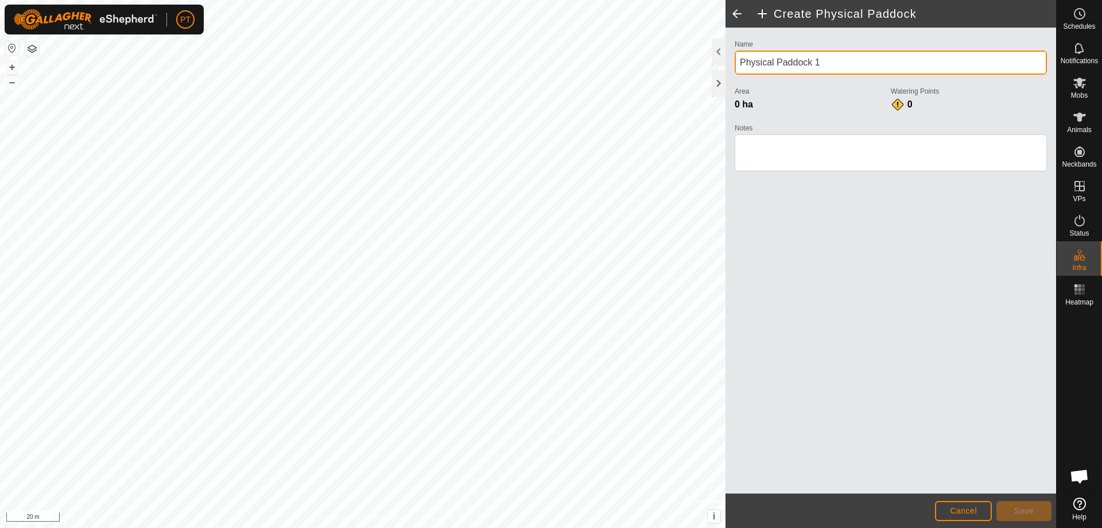
drag, startPoint x: 826, startPoint y: 63, endPoint x: 737, endPoint y: 70, distance: 89.8
click at [737, 70] on input "Physical Paddock 1" at bounding box center [891, 63] width 312 height 24
click at [735, 70] on input "Yarrendale N" at bounding box center [891, 63] width 312 height 24
click at [799, 61] on input "Yarrendale N" at bounding box center [891, 63] width 312 height 24
click at [606, 527] on html "PT Schedules Notifications Mobs Animals Neckbands VPs Status Infra Heatmap Help…" at bounding box center [551, 264] width 1102 height 528
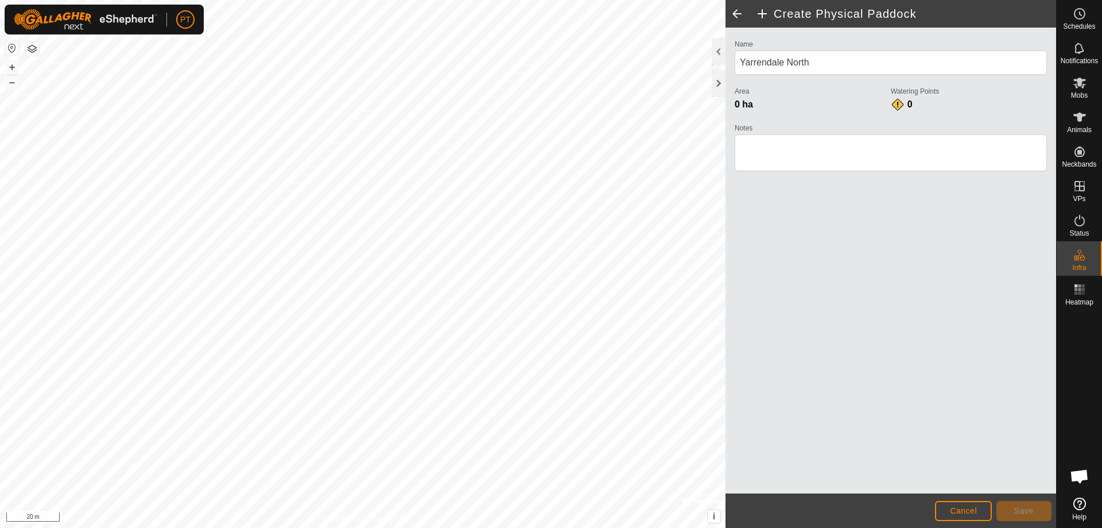
click at [635, 527] on html "PT Schedules Notifications Mobs Animals Neckbands VPs Status Infra Heatmap Help…" at bounding box center [551, 264] width 1102 height 528
click at [758, 393] on div "Create Physical Paddock Name [GEOGRAPHIC_DATA] North Area 0 ha Watering Points …" at bounding box center [528, 264] width 1056 height 528
click at [335, 527] on html "PT Schedules Notifications Mobs Animals Neckbands VPs Status Infra Heatmap Help…" at bounding box center [551, 264] width 1102 height 528
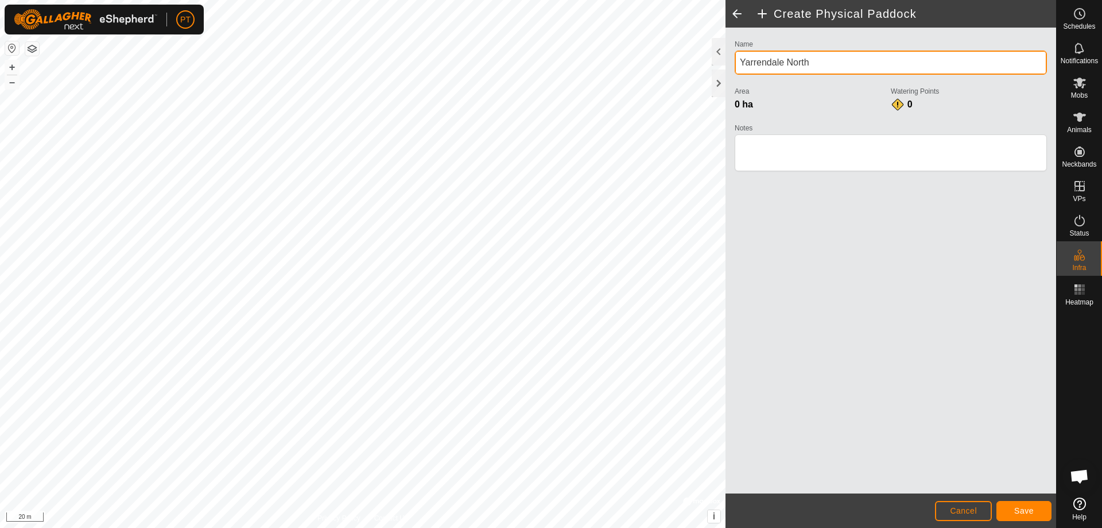
drag, startPoint x: 761, startPoint y: 63, endPoint x: 757, endPoint y: 72, distance: 9.3
click at [758, 70] on input "Yarrendale North" at bounding box center [891, 63] width 312 height 24
type input "Yarrandale North"
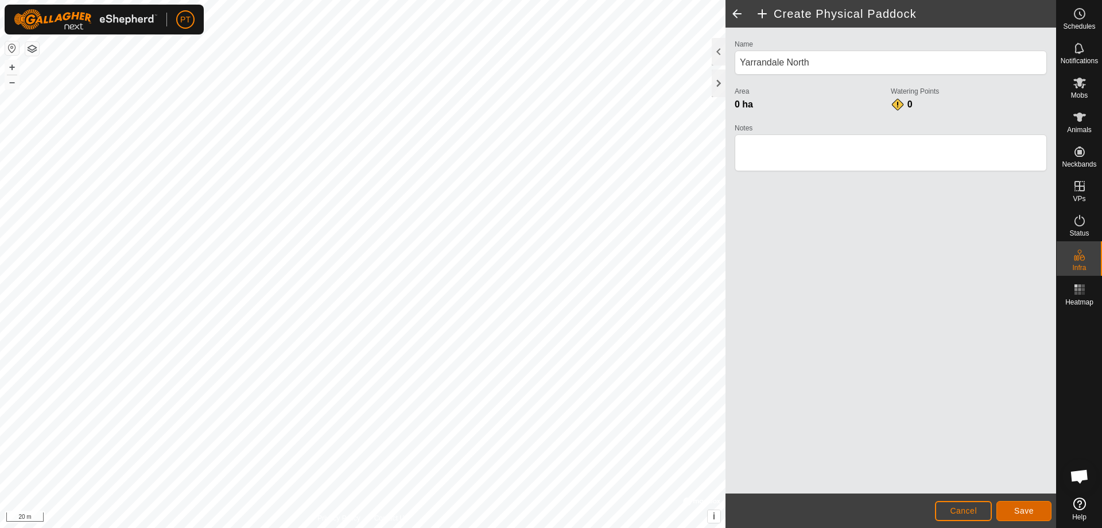
click at [1016, 514] on span "Save" at bounding box center [1024, 510] width 20 height 9
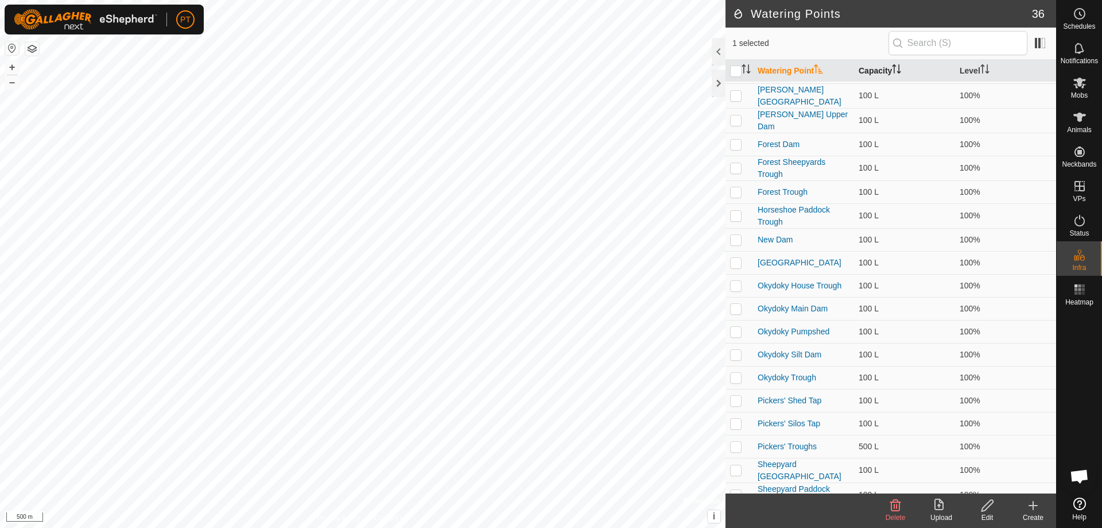
scroll to position [435, 0]
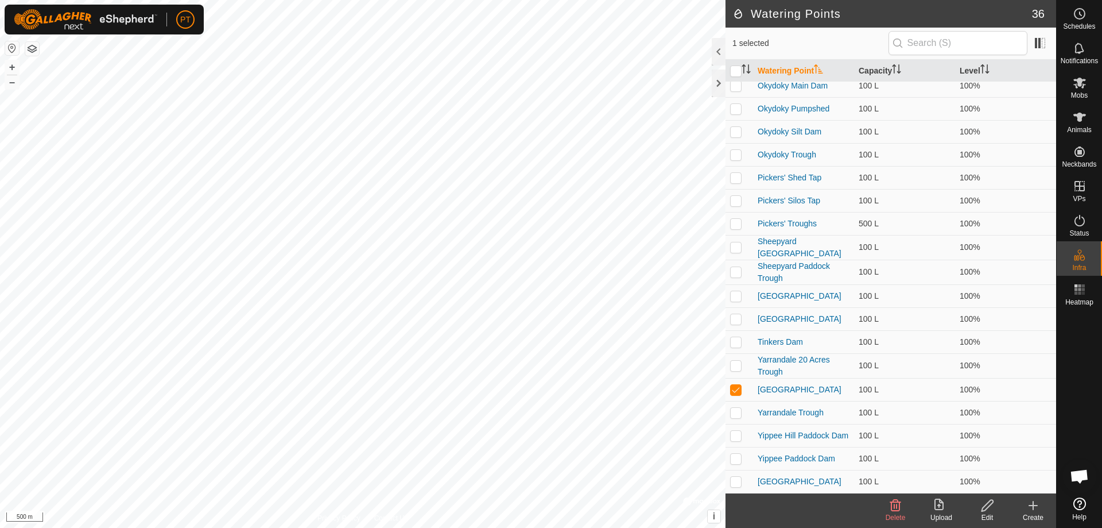
click at [984, 507] on icon at bounding box center [987, 504] width 11 height 11
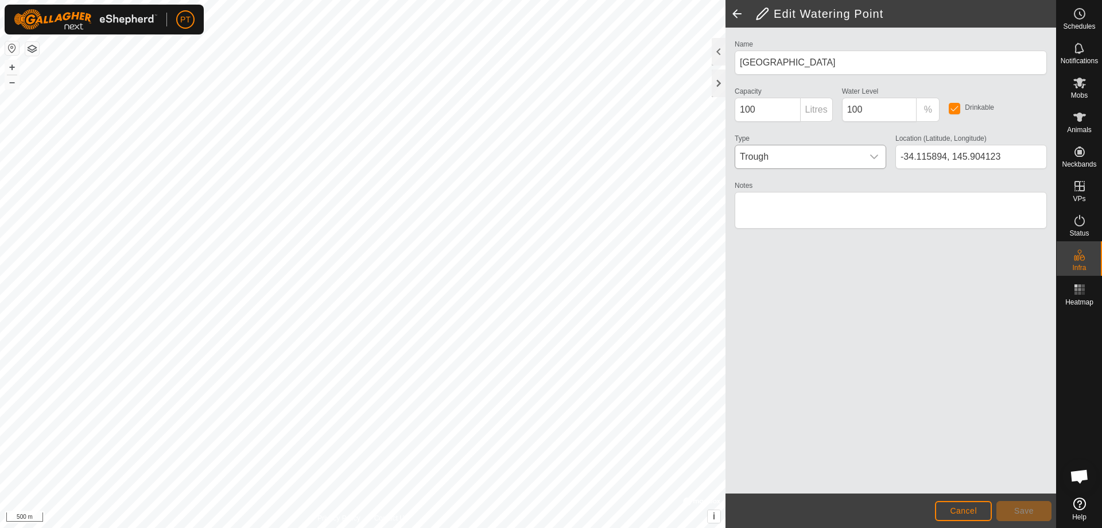
click at [875, 155] on icon "dropdown trigger" at bounding box center [874, 156] width 9 height 9
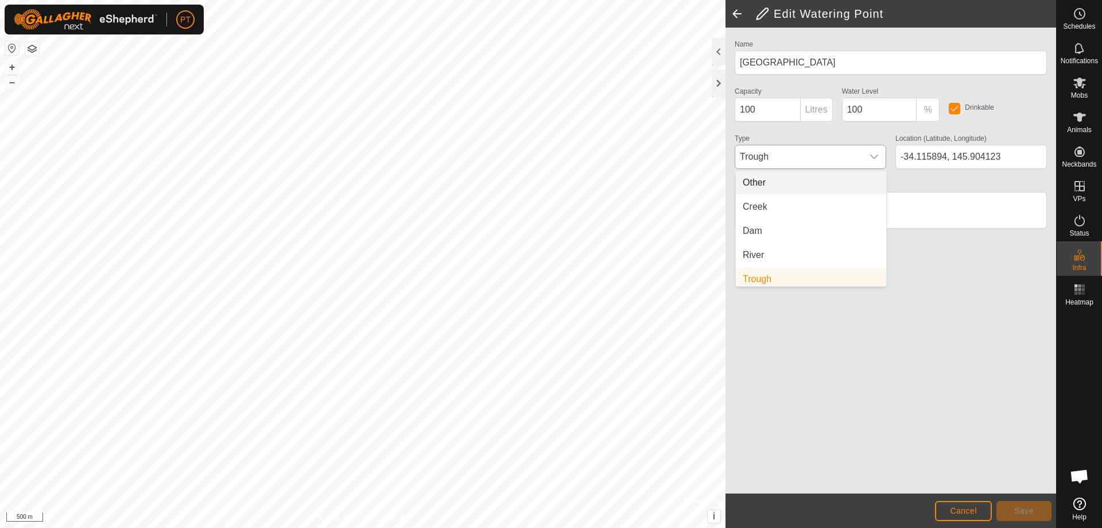
click at [762, 184] on li "Other" at bounding box center [811, 182] width 150 height 23
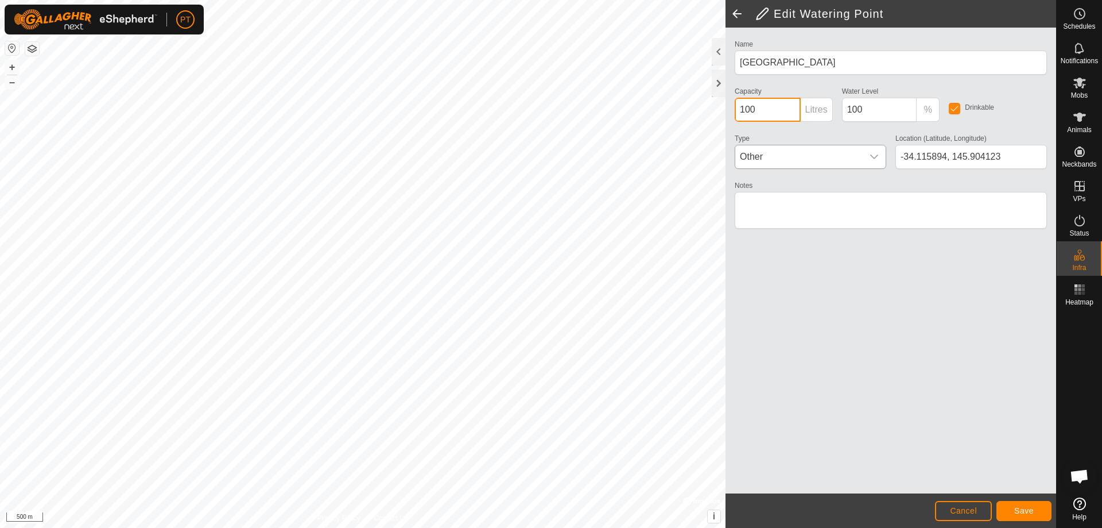
drag, startPoint x: 776, startPoint y: 109, endPoint x: 727, endPoint y: 113, distance: 48.9
click at [727, 113] on div "Name Yarrandale House Capacity 100 Litres Water Level 100 % Drinkable Type Othe…" at bounding box center [891, 261] width 331 height 466
type input "0"
click at [906, 106] on input "100" at bounding box center [879, 110] width 75 height 24
click at [790, 202] on textarea "Notes" at bounding box center [891, 210] width 312 height 37
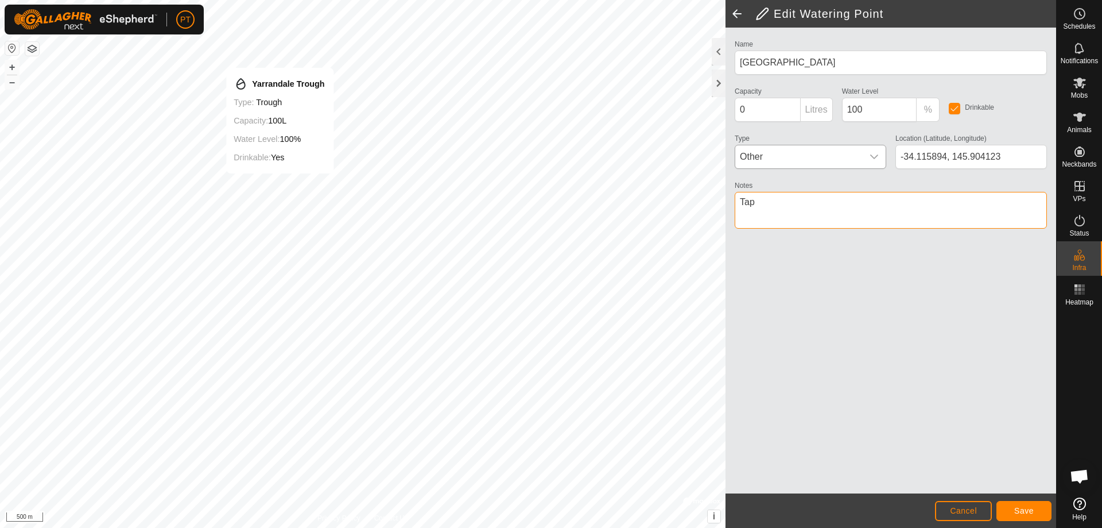
type textarea "Tap"
click at [1025, 509] on span "Save" at bounding box center [1024, 510] width 20 height 9
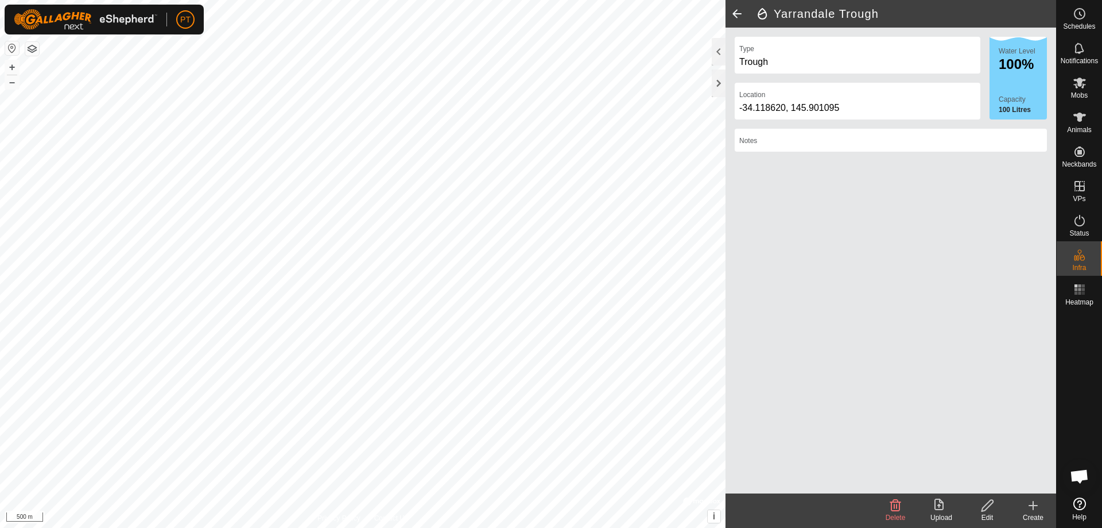
click at [990, 504] on icon at bounding box center [988, 505] width 14 height 14
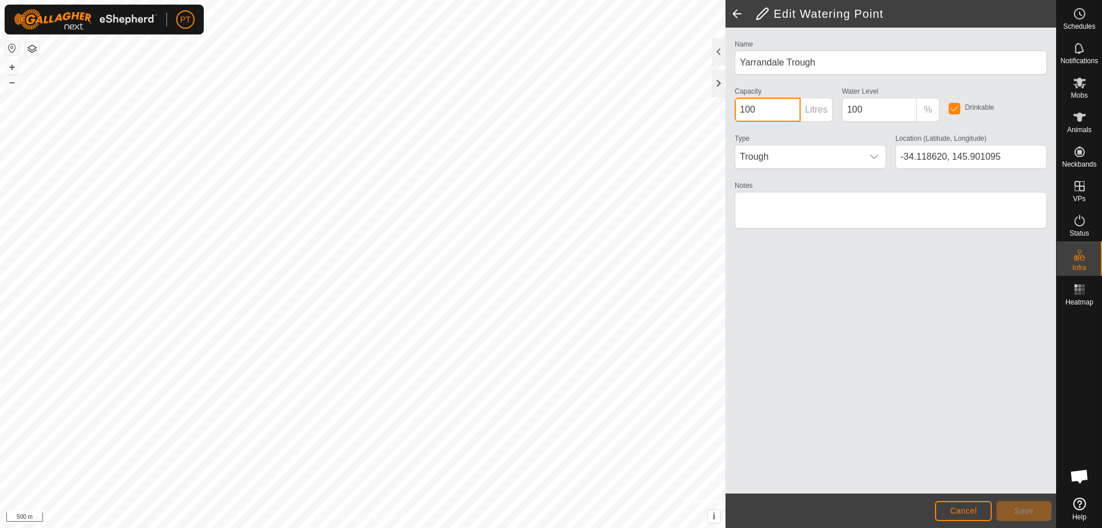
click at [723, 109] on div "Edit Watering Point Name Yarrandale Trough Capacity 100 Litres Water Level 100 …" at bounding box center [528, 264] width 1056 height 528
type input "500"
click at [1020, 509] on span "Save" at bounding box center [1024, 510] width 20 height 9
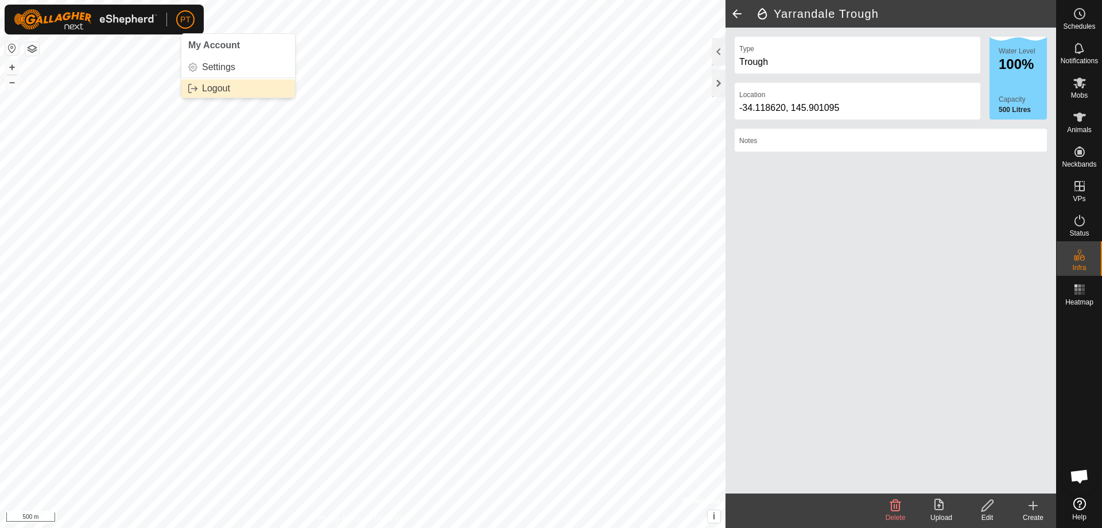
click at [188, 90] on link "Logout" at bounding box center [238, 88] width 114 height 18
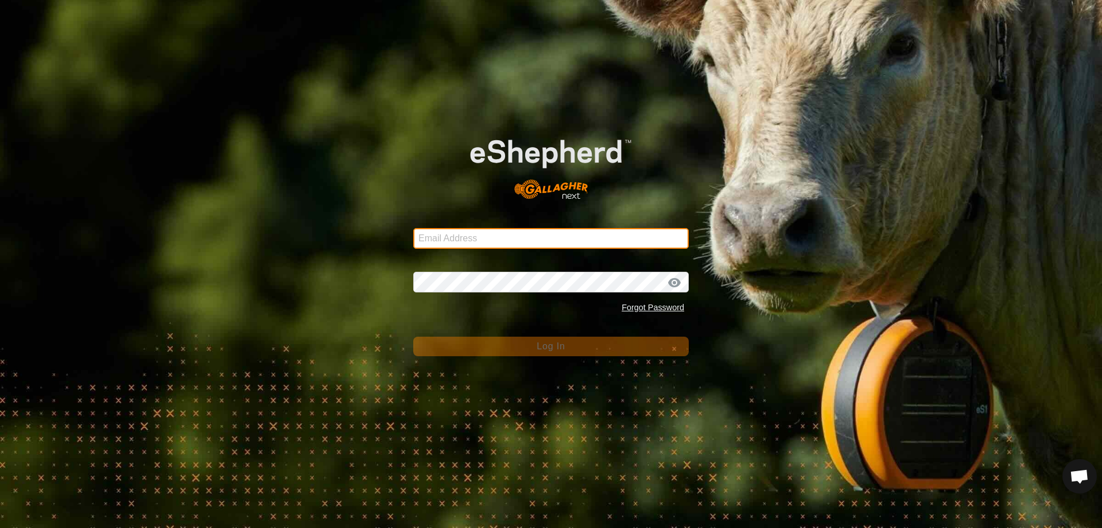
type input "[EMAIL_ADDRESS][DOMAIN_NAME]"
